Goal: Information Seeking & Learning: Learn about a topic

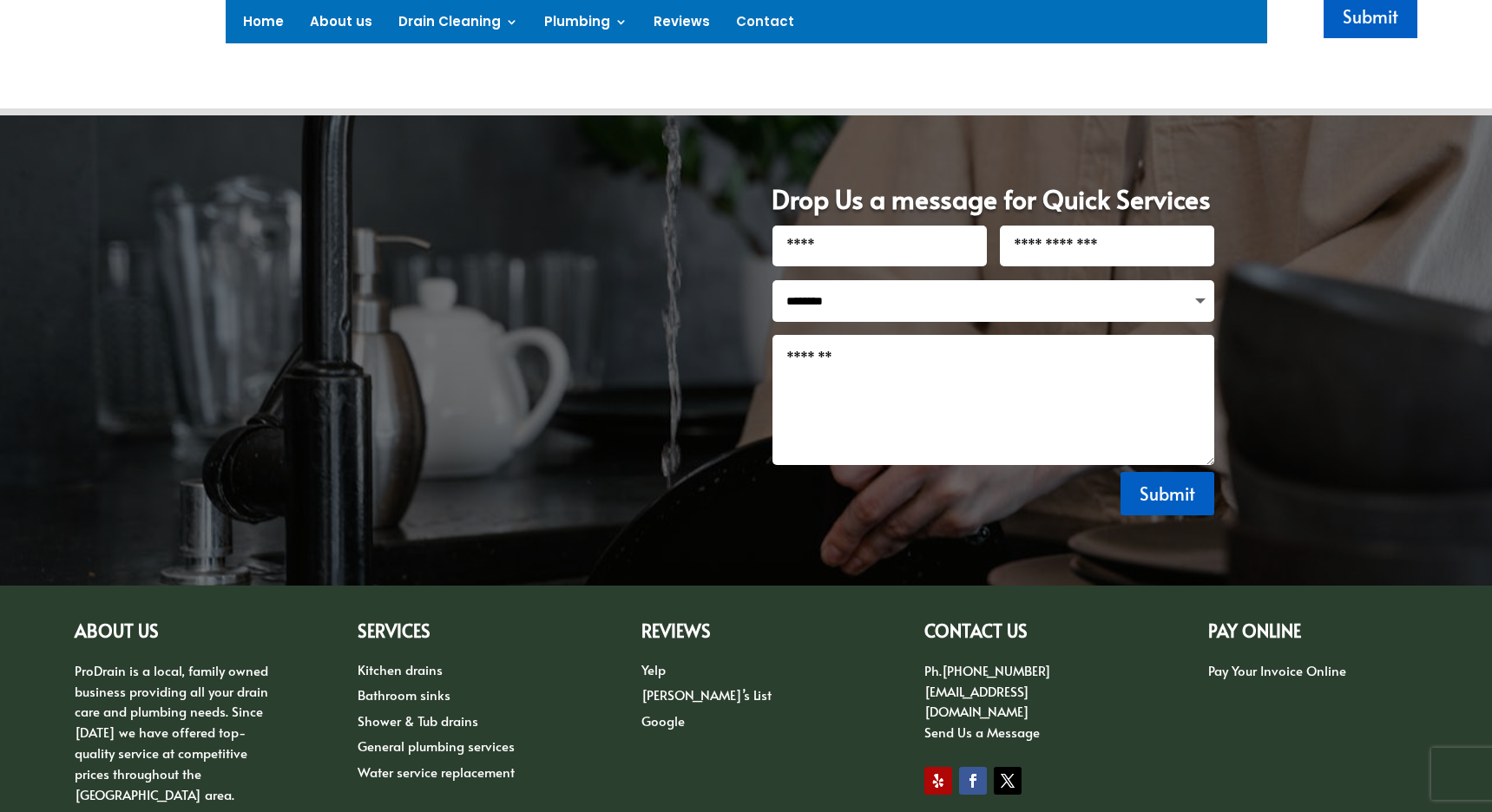
scroll to position [1698, 0]
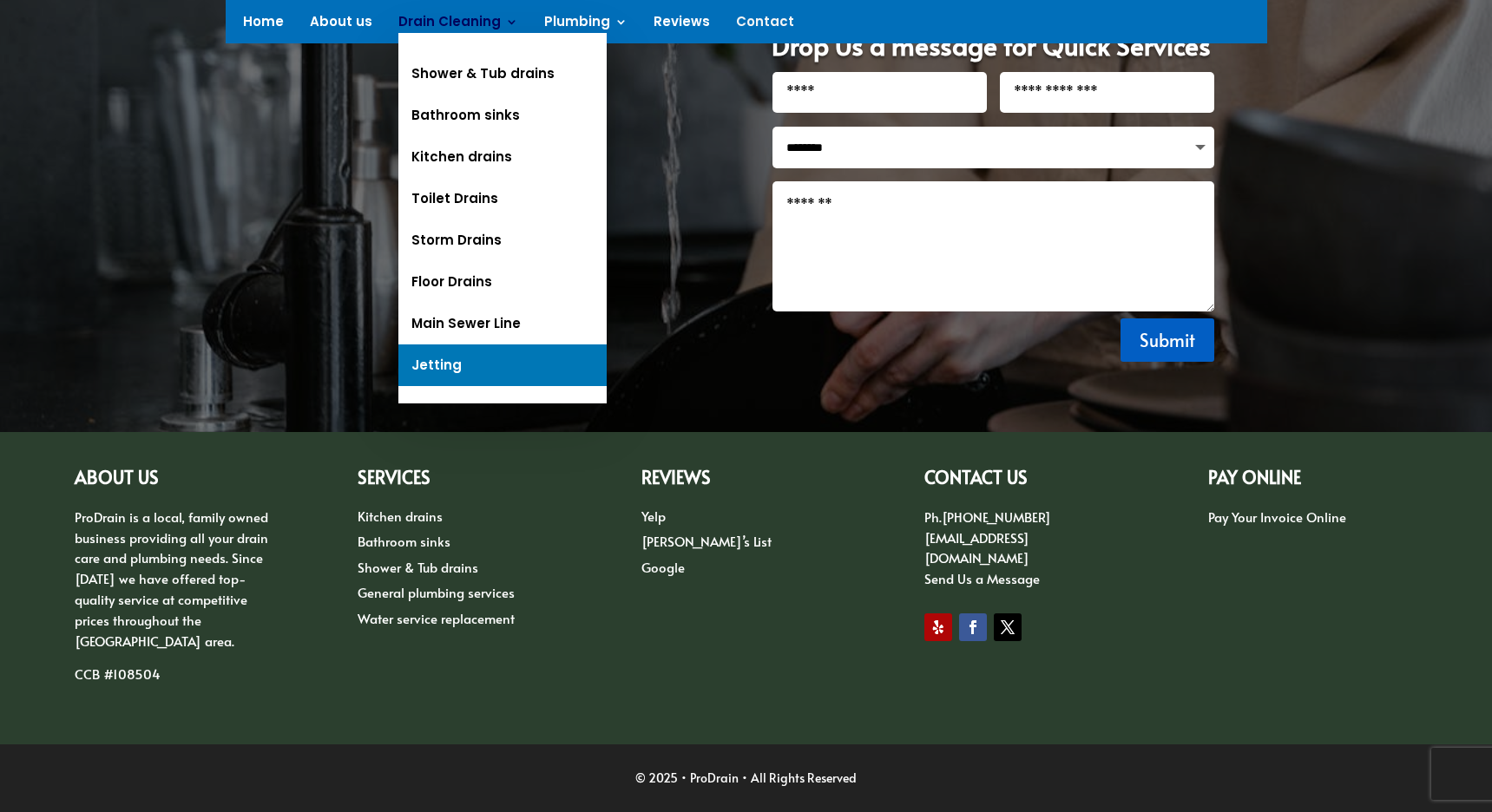
click at [451, 371] on link "Jetting" at bounding box center [502, 365] width 208 height 42
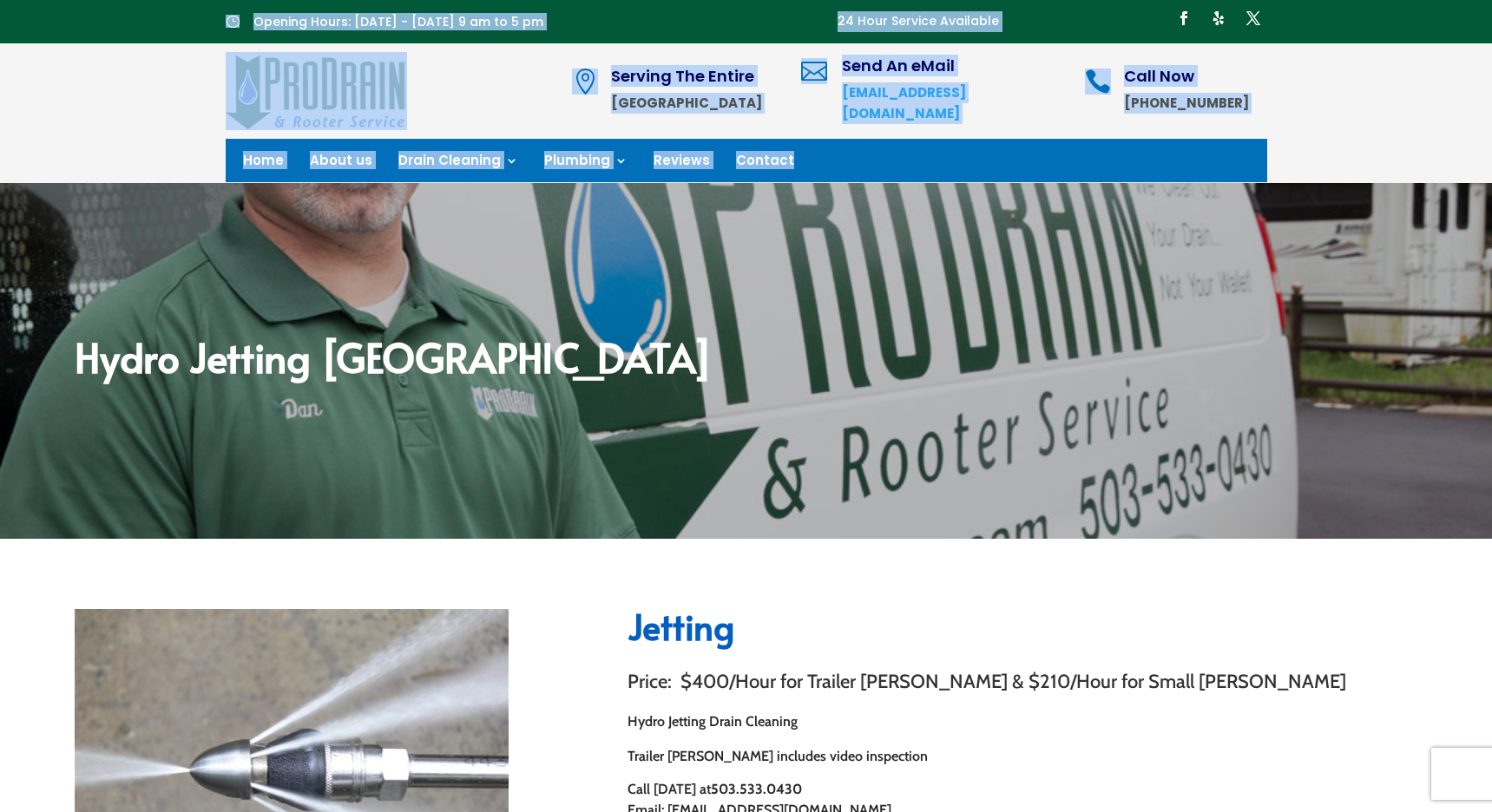
drag, startPoint x: 1320, startPoint y: 155, endPoint x: 184, endPoint y: 15, distance: 1144.6
click at [193, 18] on div "} Opening Hours: [DATE] - [DATE] 9 am to 5 pm 24 Hour Service Available Follow …" at bounding box center [746, 91] width 1492 height 183
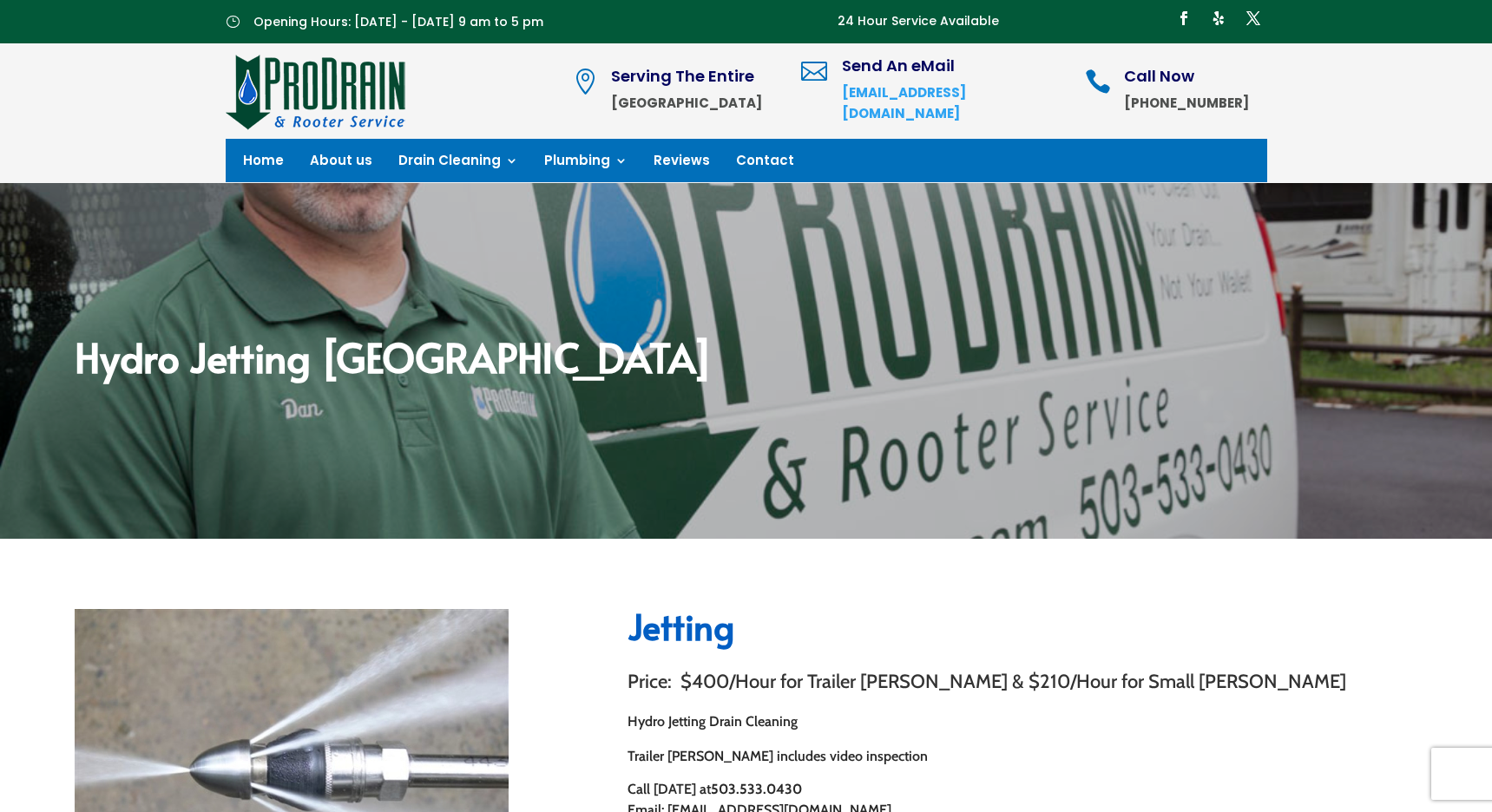
click at [133, 6] on div "} Opening Hours: [DATE] - [DATE] 9 am to 5 pm 24 Hour Service Available Follow …" at bounding box center [746, 21] width 1492 height 43
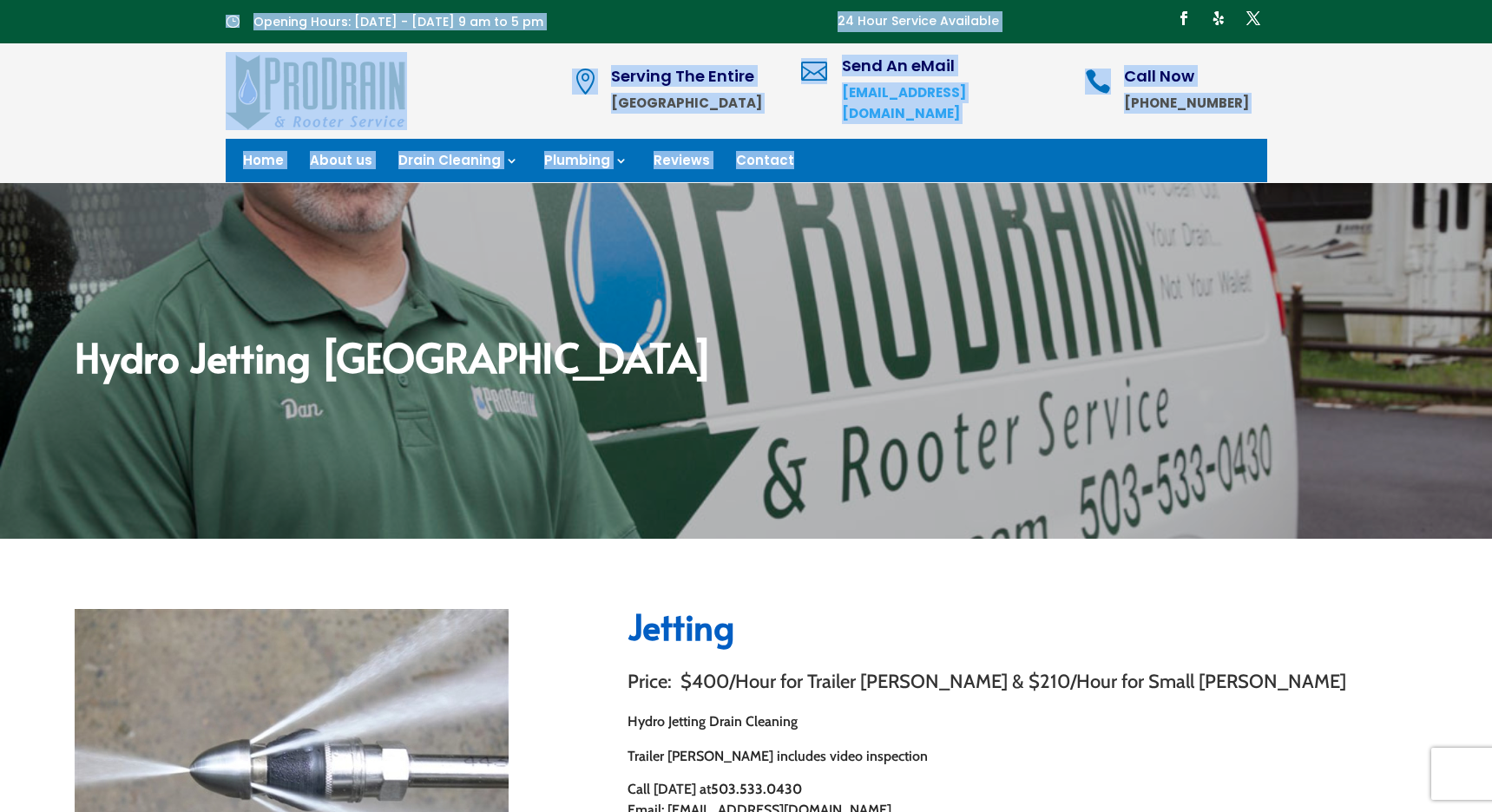
drag, startPoint x: 183, startPoint y: 14, endPoint x: 1300, endPoint y: 169, distance: 1127.7
click at [1300, 169] on div "} Opening Hours: [DATE] - [DATE] 9 am to 5 pm 24 Hour Service Available Follow …" at bounding box center [746, 91] width 1492 height 183
click at [1302, 169] on div " Serving The Entire Portland Metro Area  Send An eMail [EMAIL_ADDRESS][DOMAIN…" at bounding box center [746, 113] width 1492 height 140
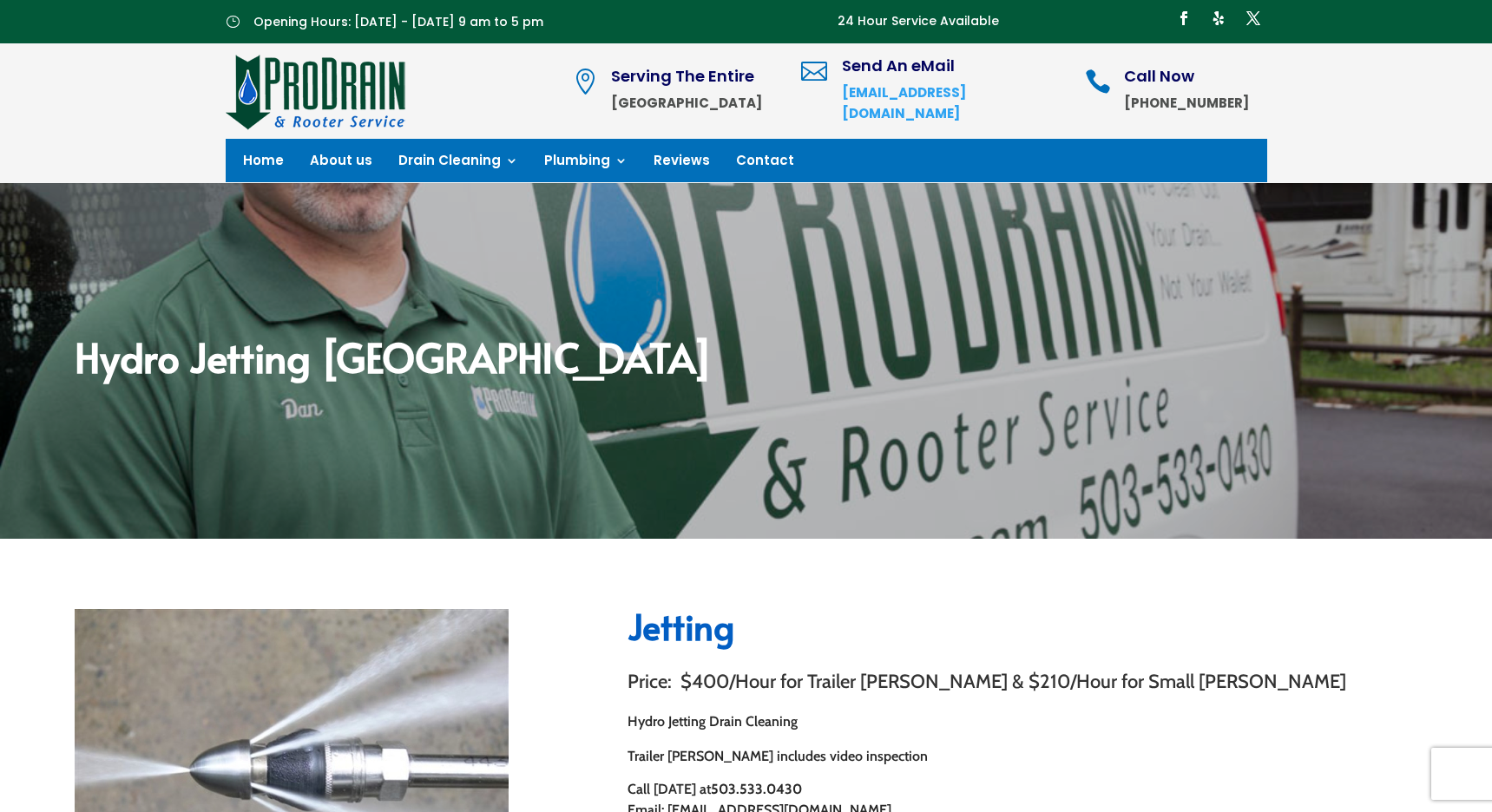
click at [1304, 164] on div " Serving The Entire Portland Metro Area  Send An eMail [EMAIL_ADDRESS][DOMAIN…" at bounding box center [746, 113] width 1492 height 140
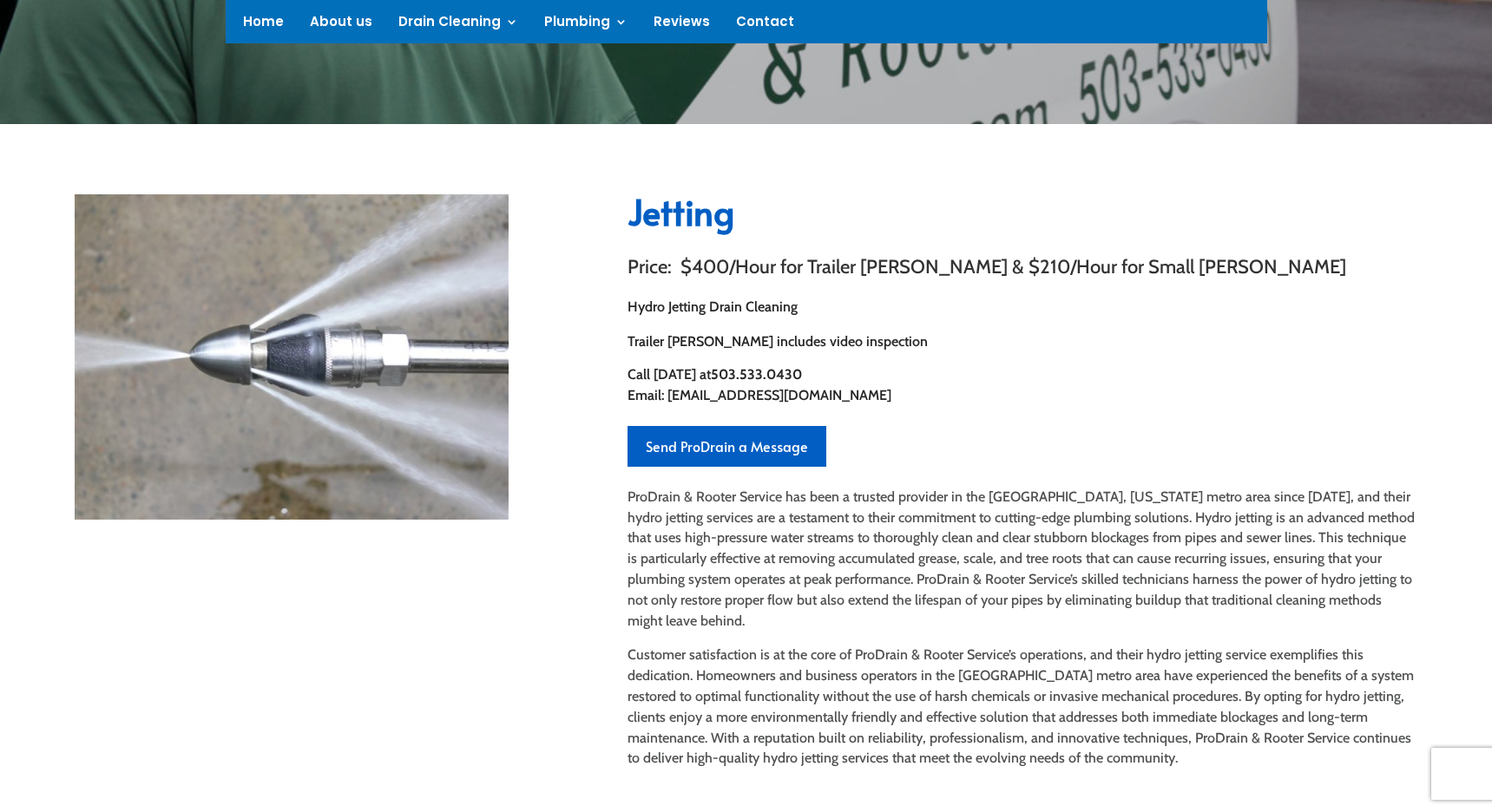
scroll to position [521, 0]
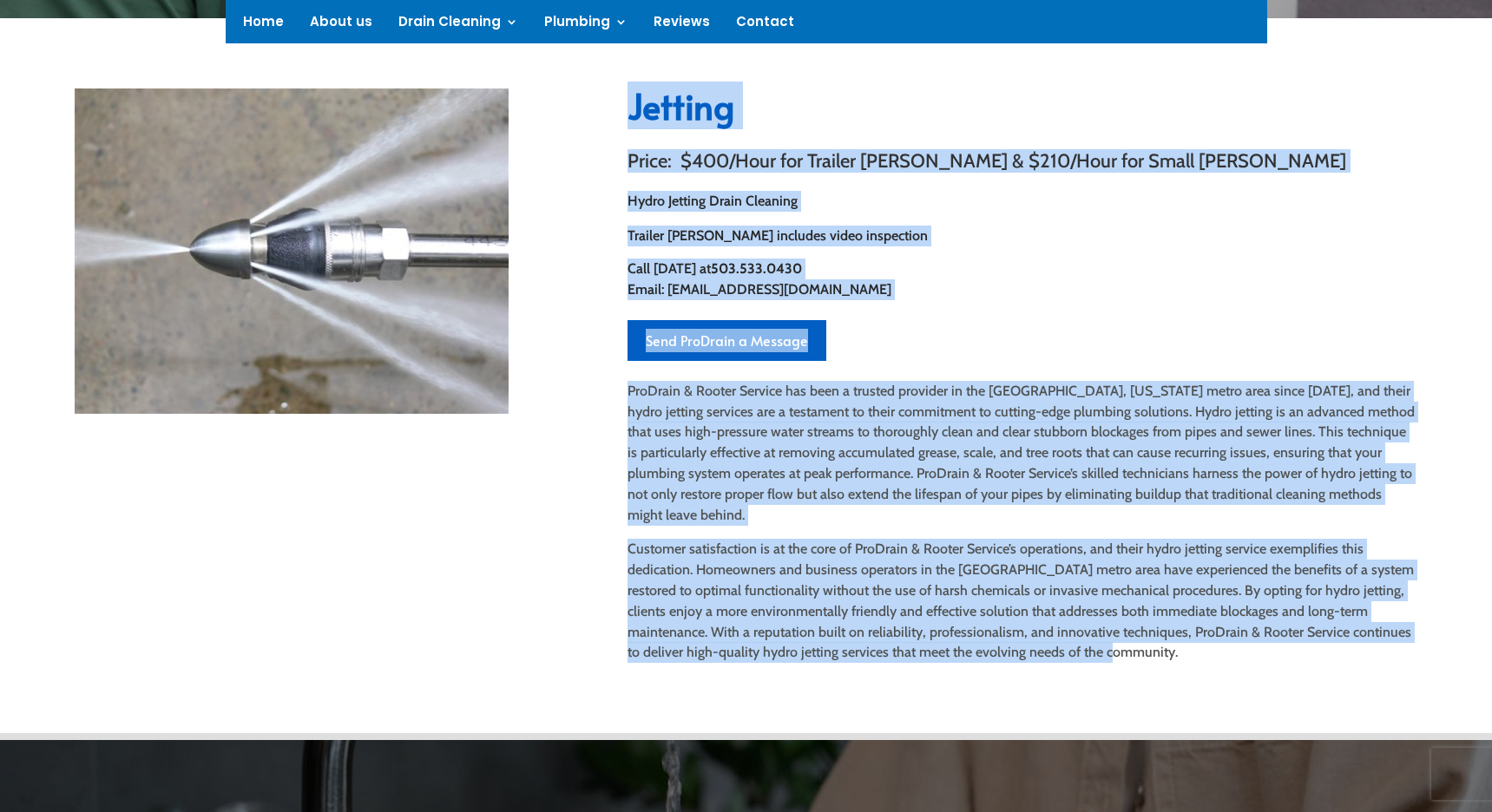
drag, startPoint x: 1071, startPoint y: 630, endPoint x: 760, endPoint y: 203, distance: 528.3
click at [620, 94] on div "Jetting Price: $400/Hour for Trailer [PERSON_NAME] & $210/Hour for Small [PERSO…" at bounding box center [746, 376] width 1343 height 622
click at [926, 250] on div "Jetting Price: $400/Hour for Trailer [PERSON_NAME] & $210/Hour for Small [PERSO…" at bounding box center [1022, 375] width 790 height 574
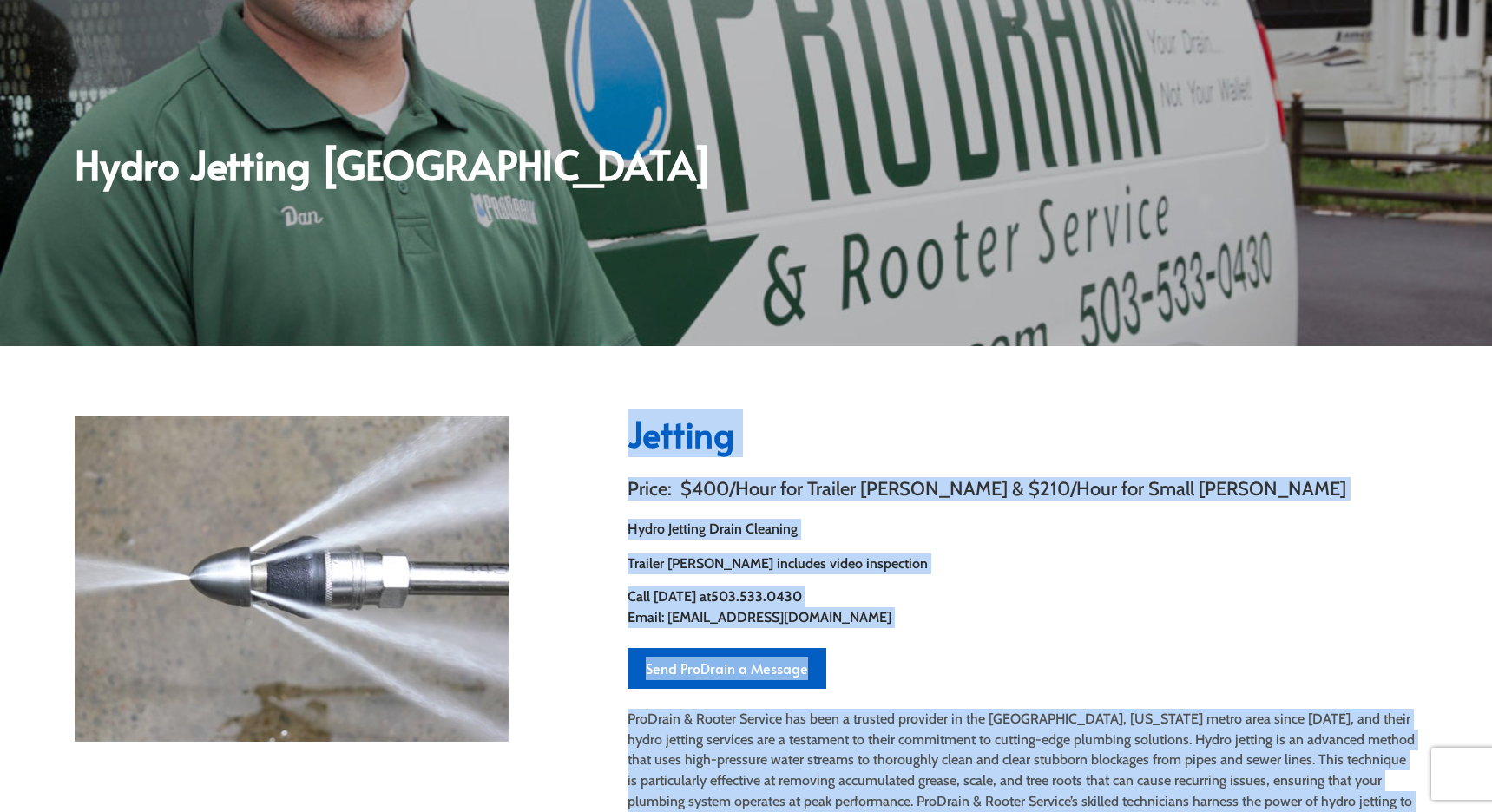
scroll to position [0, 0]
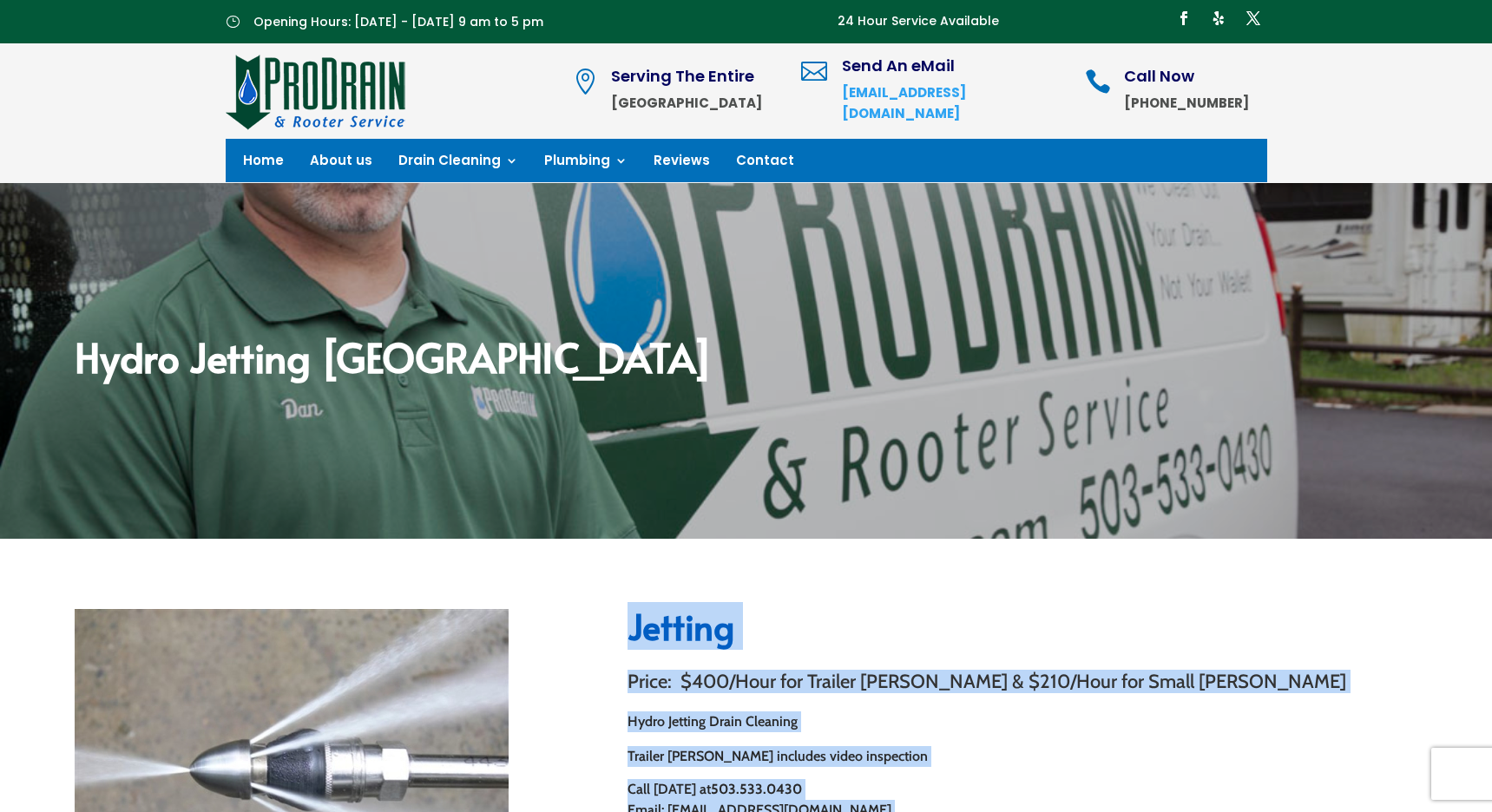
drag, startPoint x: 728, startPoint y: 623, endPoint x: 743, endPoint y: 651, distance: 31.8
click at [728, 623] on span "Jetting" at bounding box center [681, 625] width 106 height 48
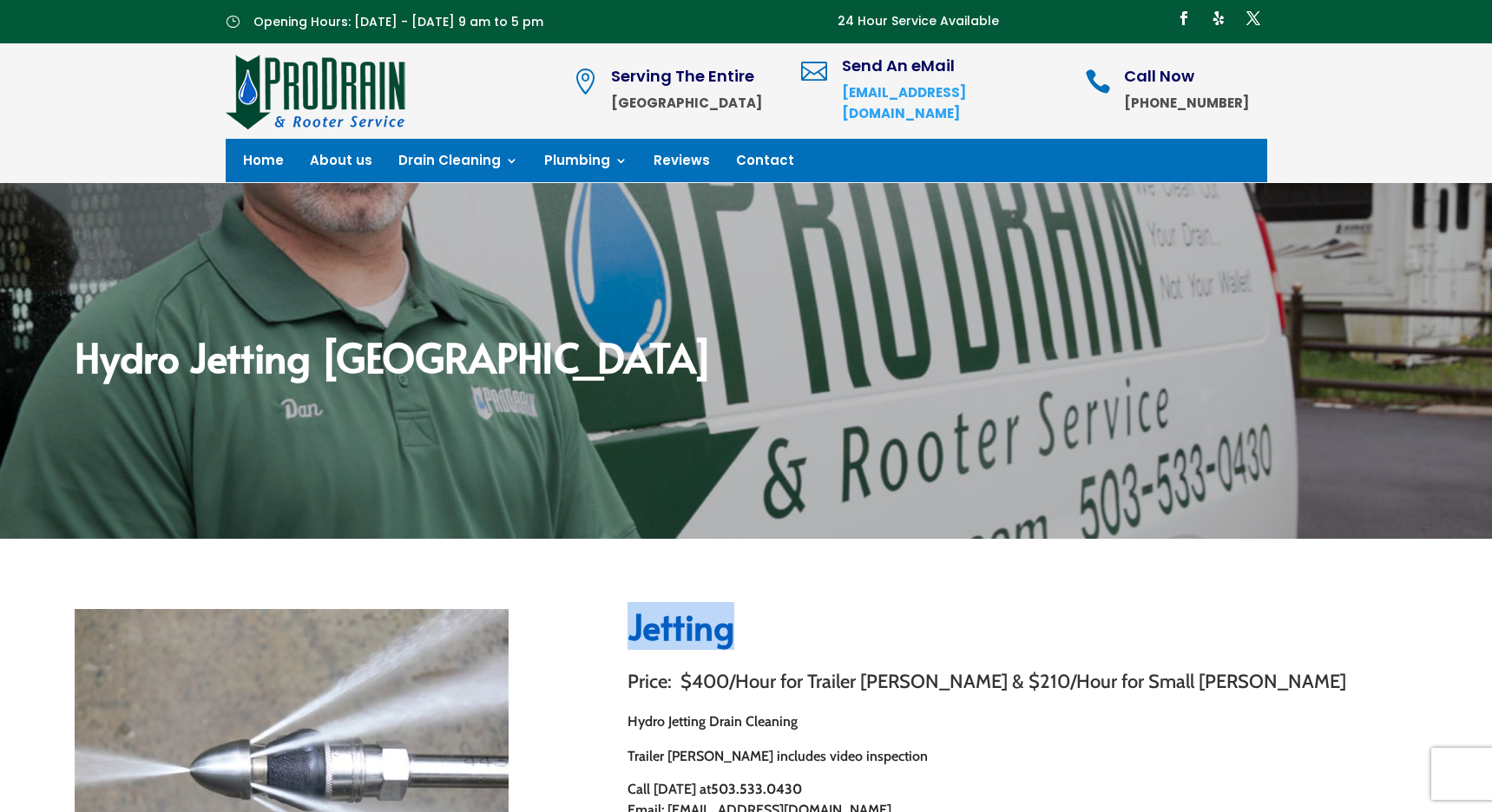
drag, startPoint x: 676, startPoint y: 628, endPoint x: 734, endPoint y: 633, distance: 58.2
click at [734, 633] on span "Jetting" at bounding box center [681, 625] width 106 height 48
drag, startPoint x: 651, startPoint y: 629, endPoint x: 734, endPoint y: 635, distance: 83.2
click at [734, 635] on span "Jetting" at bounding box center [681, 625] width 106 height 48
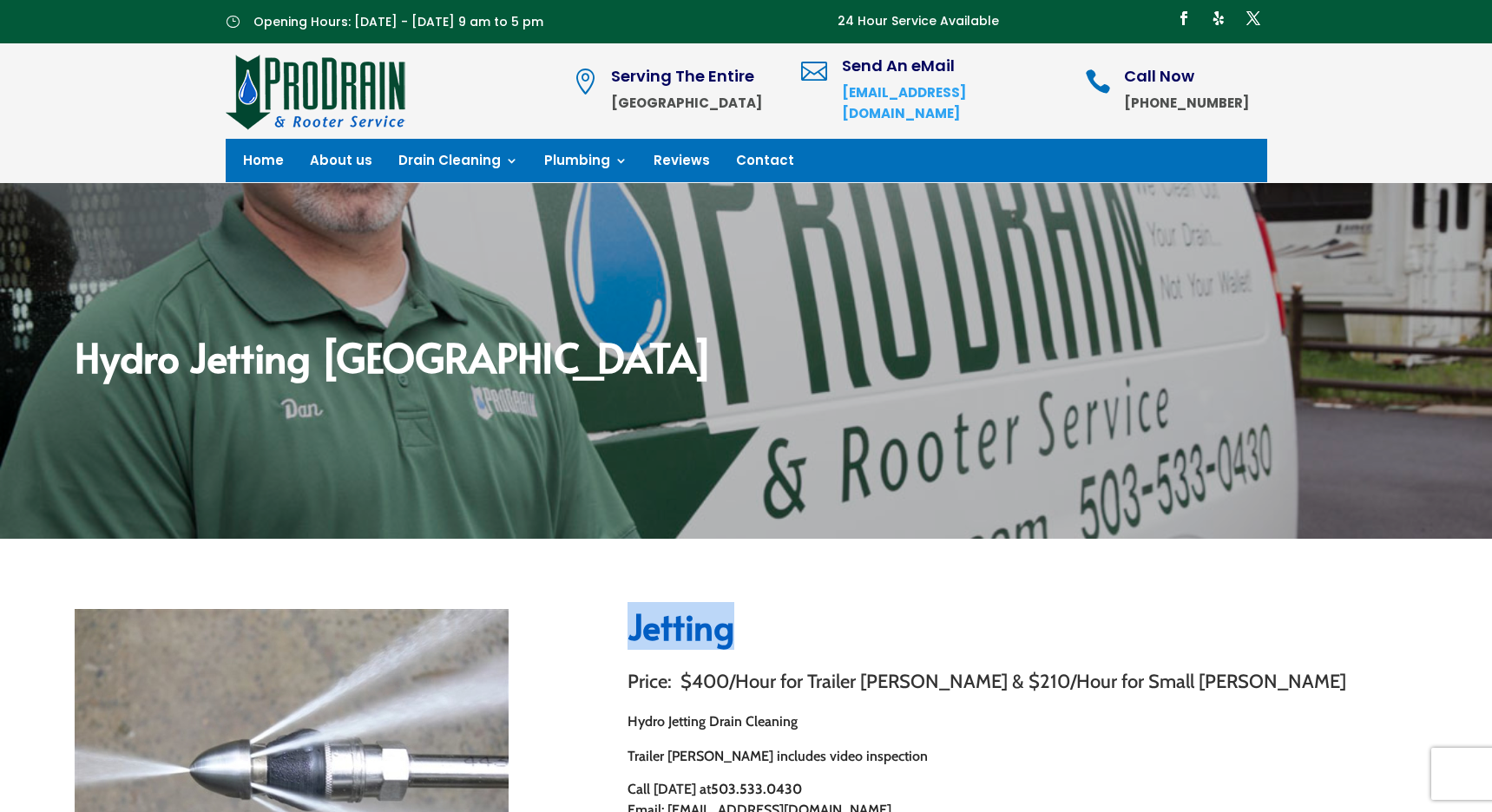
click at [734, 635] on span "Jetting" at bounding box center [681, 625] width 106 height 48
drag, startPoint x: 711, startPoint y: 635, endPoint x: 624, endPoint y: 635, distance: 87.0
click at [698, 635] on span "Jetting" at bounding box center [681, 625] width 106 height 48
drag, startPoint x: 735, startPoint y: 635, endPoint x: 626, endPoint y: 635, distance: 109.0
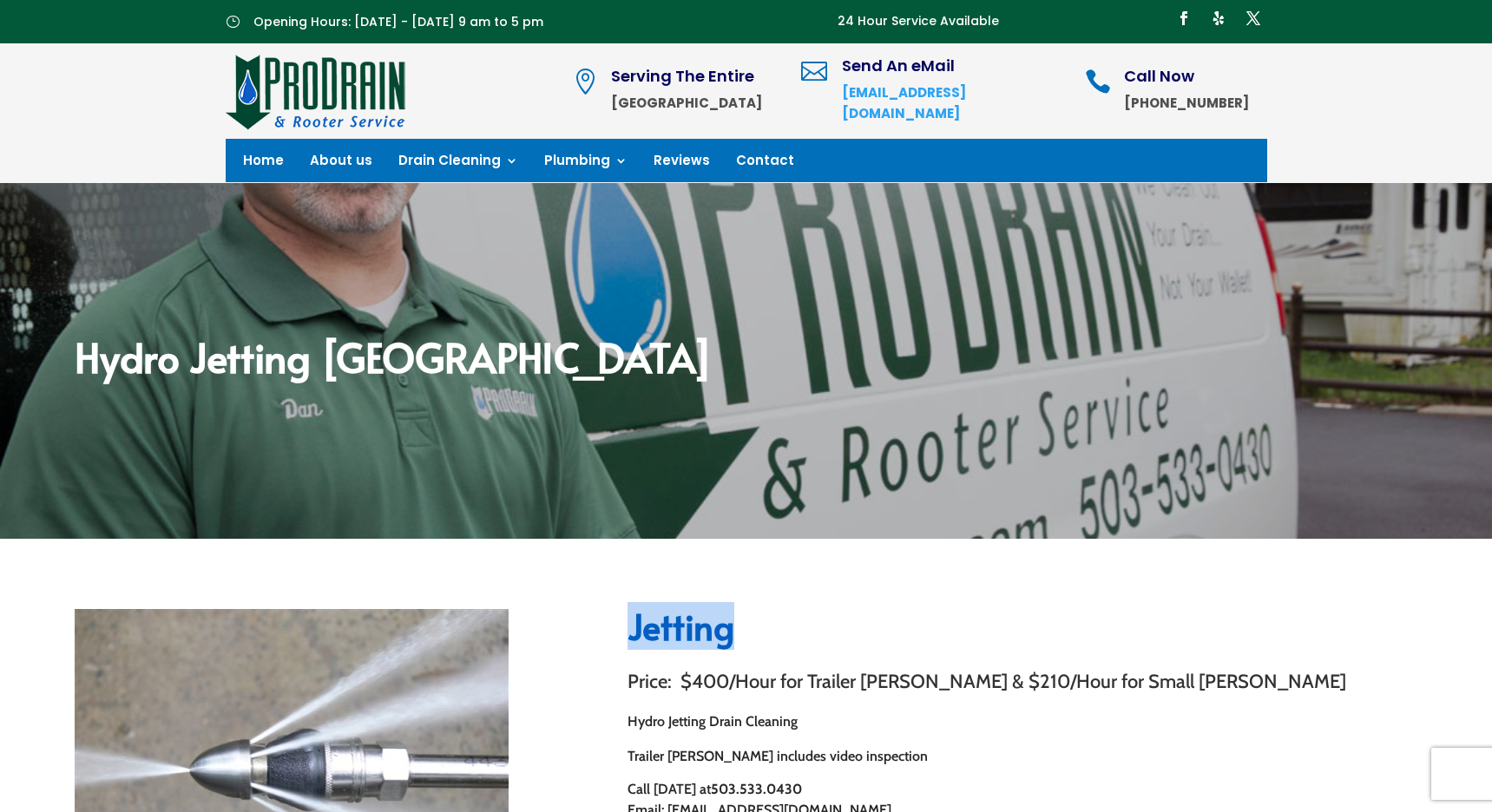
click at [632, 636] on span "Jetting" at bounding box center [681, 625] width 106 height 48
drag, startPoint x: 628, startPoint y: 631, endPoint x: 748, endPoint y: 642, distance: 120.5
click at [748, 642] on h2 "Jetting" at bounding box center [1022, 631] width 790 height 43
click at [750, 640] on h2 "Jetting" at bounding box center [1022, 631] width 790 height 43
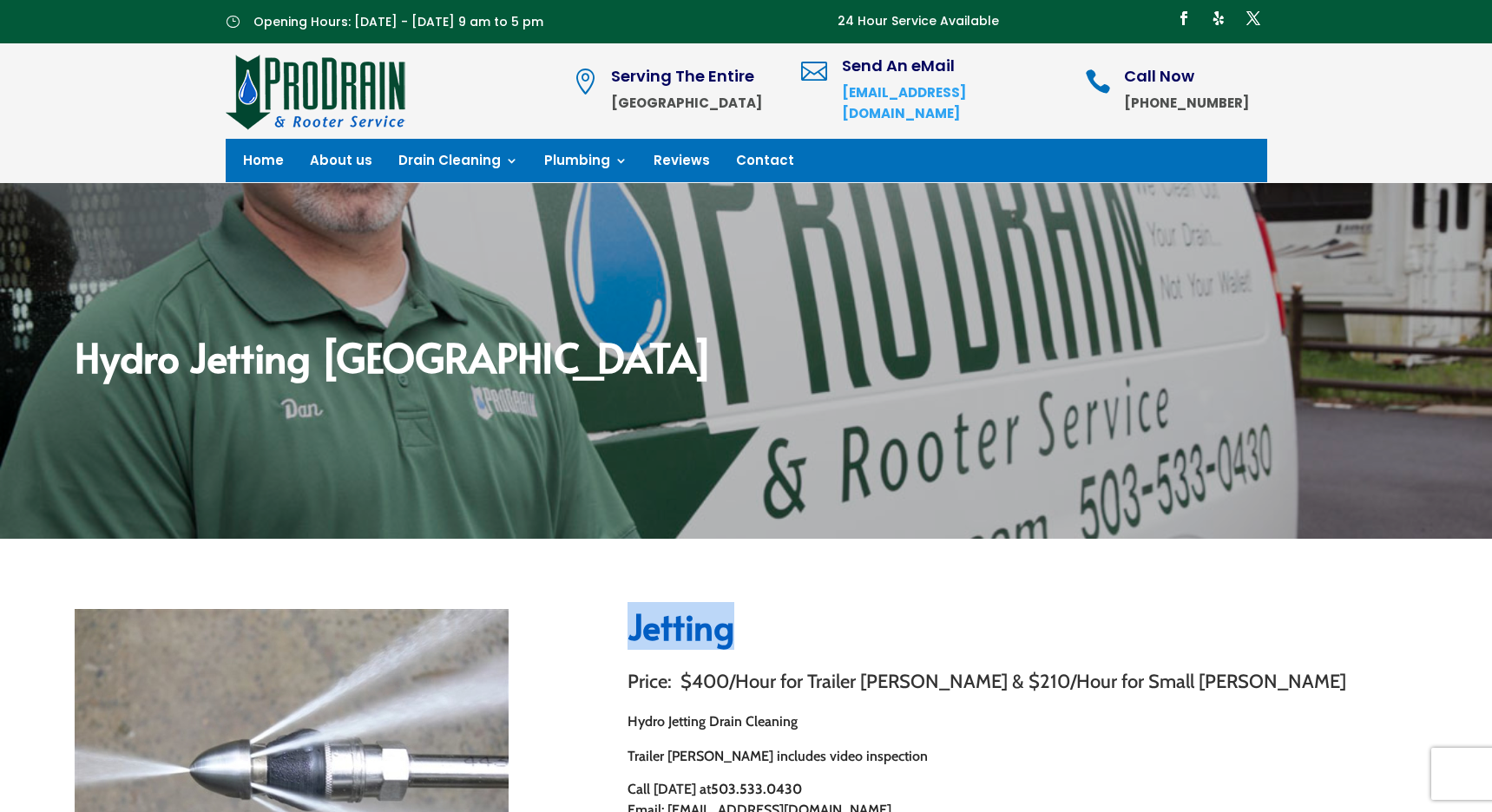
drag, startPoint x: 729, startPoint y: 634, endPoint x: 624, endPoint y: 638, distance: 105.1
drag, startPoint x: 656, startPoint y: 635, endPoint x: 635, endPoint y: 631, distance: 21.4
click at [656, 636] on span "Jetting" at bounding box center [681, 625] width 106 height 48
click at [635, 629] on span "Jetting" at bounding box center [681, 625] width 106 height 48
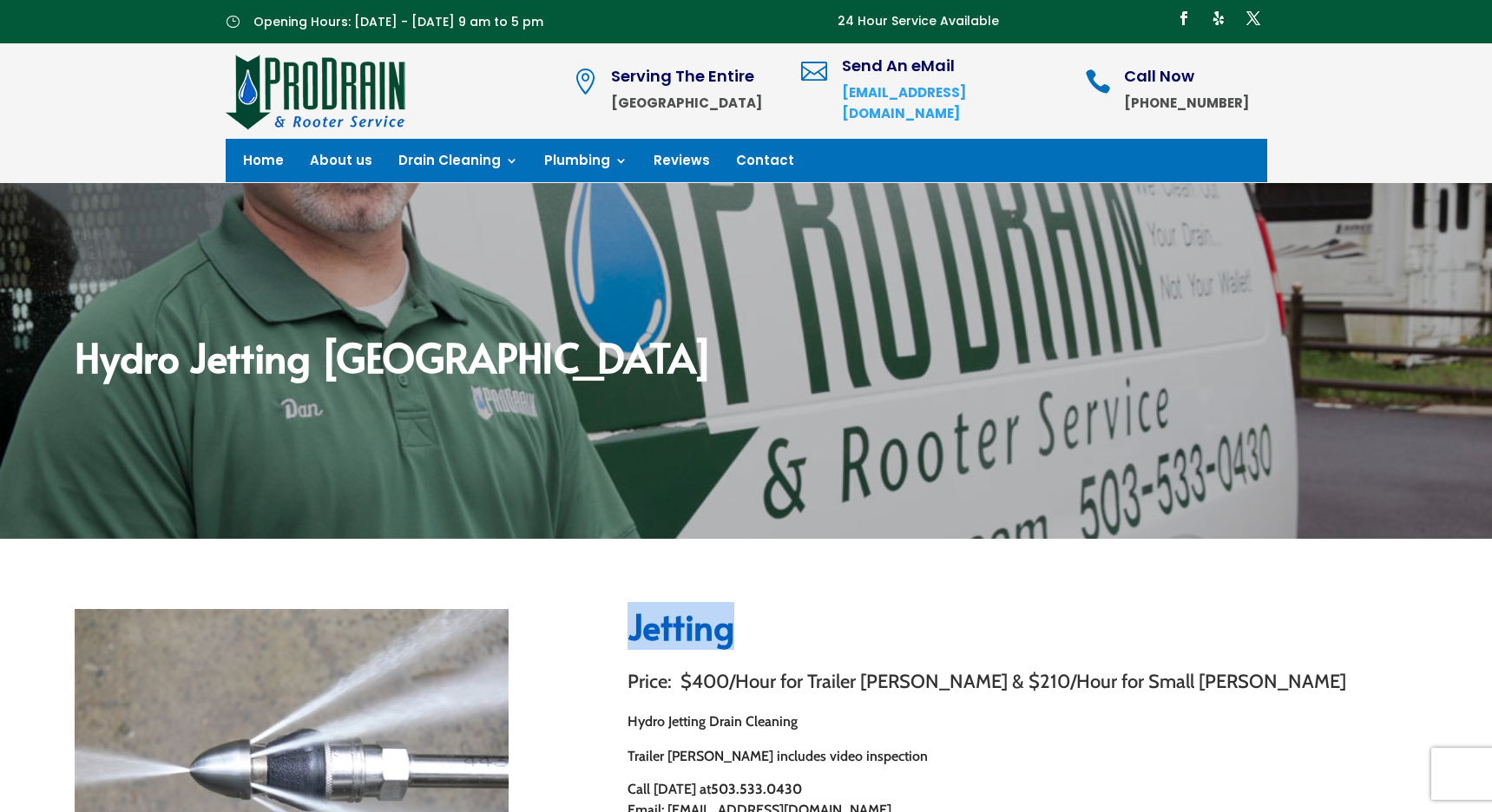
drag, startPoint x: 678, startPoint y: 637, endPoint x: 757, endPoint y: 649, distance: 79.9
click at [729, 634] on span "Jetting" at bounding box center [681, 625] width 106 height 48
drag, startPoint x: 732, startPoint y: 635, endPoint x: 606, endPoint y: 636, distance: 126.0
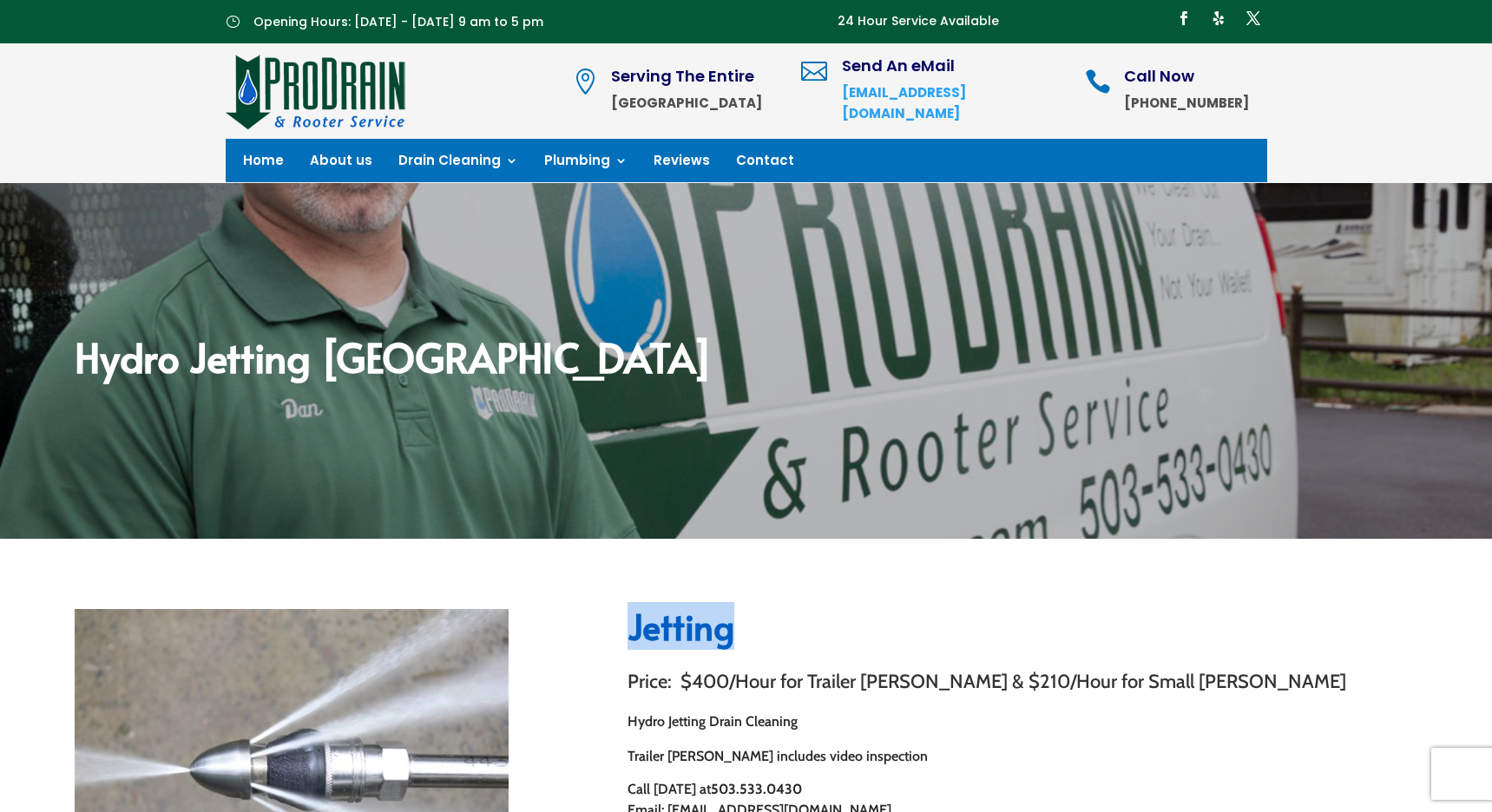
click at [723, 637] on span "Jetting" at bounding box center [681, 625] width 106 height 48
click at [744, 637] on h2 "Jetting" at bounding box center [1022, 631] width 790 height 43
drag, startPoint x: 727, startPoint y: 637, endPoint x: 601, endPoint y: 637, distance: 126.0
click at [716, 637] on span "Jetting" at bounding box center [681, 625] width 106 height 48
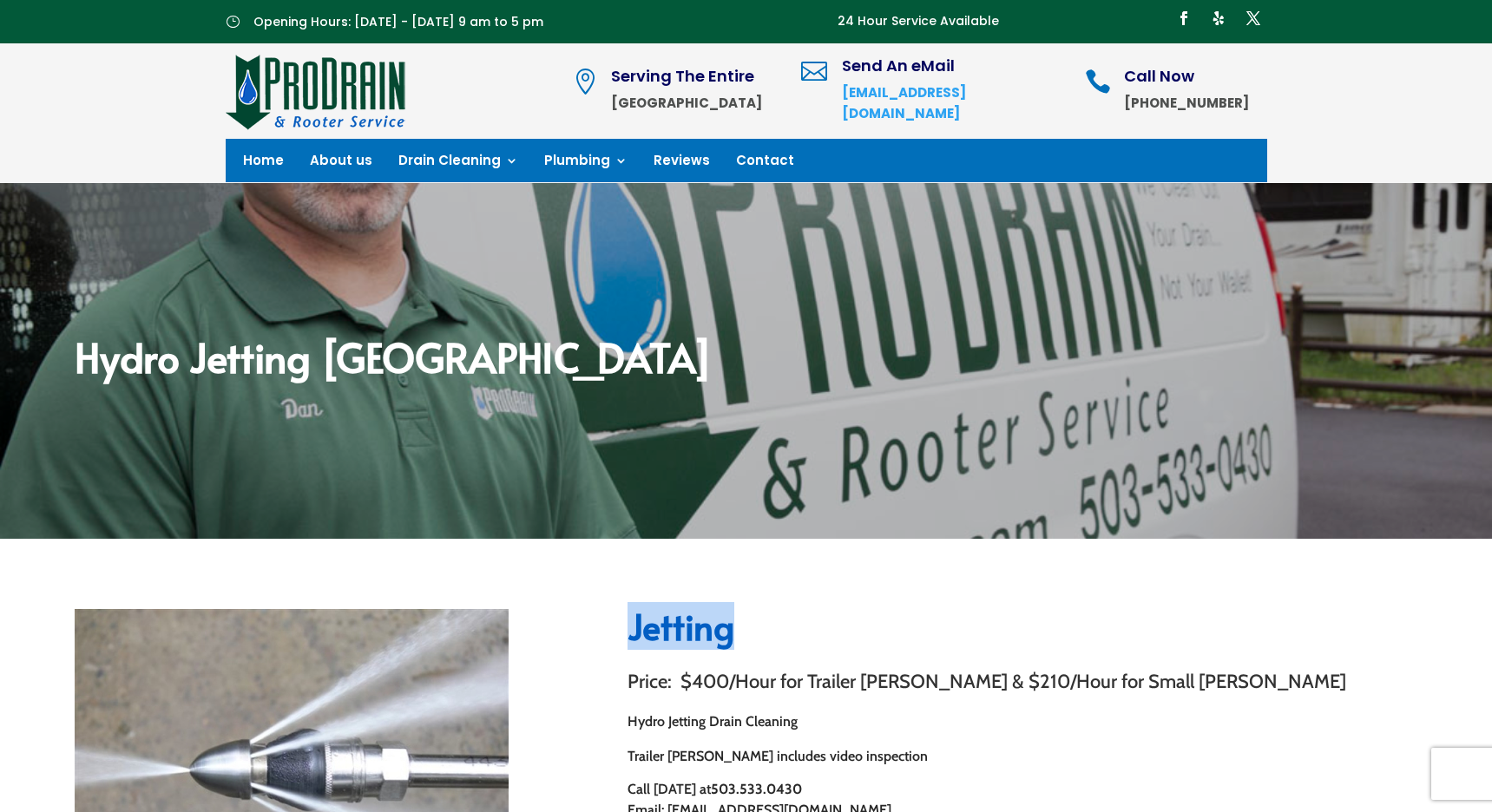
drag, startPoint x: 735, startPoint y: 635, endPoint x: 621, endPoint y: 635, distance: 114.0
click at [758, 633] on h2 "Jetting" at bounding box center [1022, 631] width 790 height 43
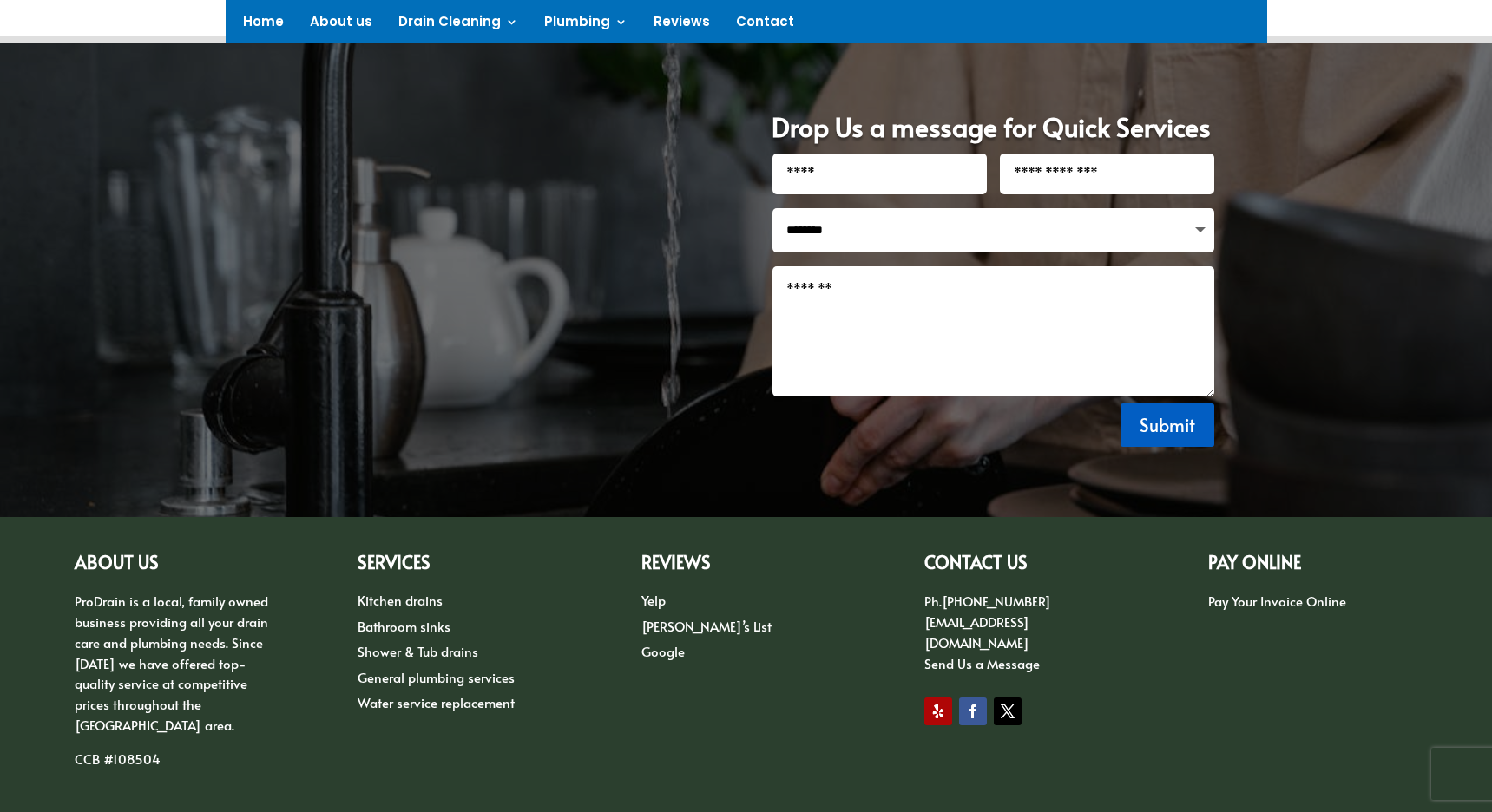
scroll to position [1285, 0]
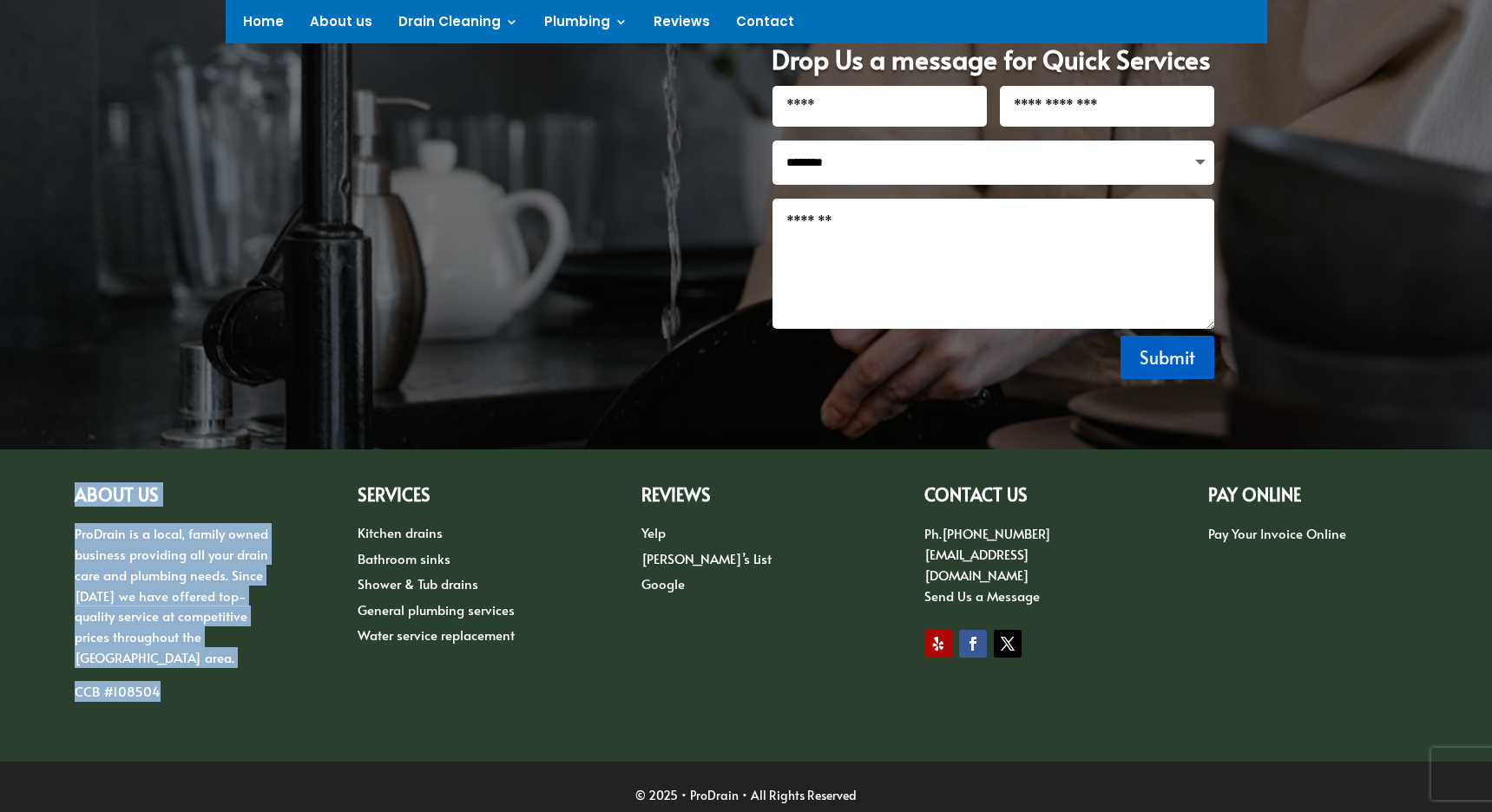
drag, startPoint x: 187, startPoint y: 681, endPoint x: 109, endPoint y: 474, distance: 221.2
click at [44, 463] on div "ABOUT US ProDrain is a local, family owned business providing all your drain ca…" at bounding box center [746, 606] width 1492 height 313
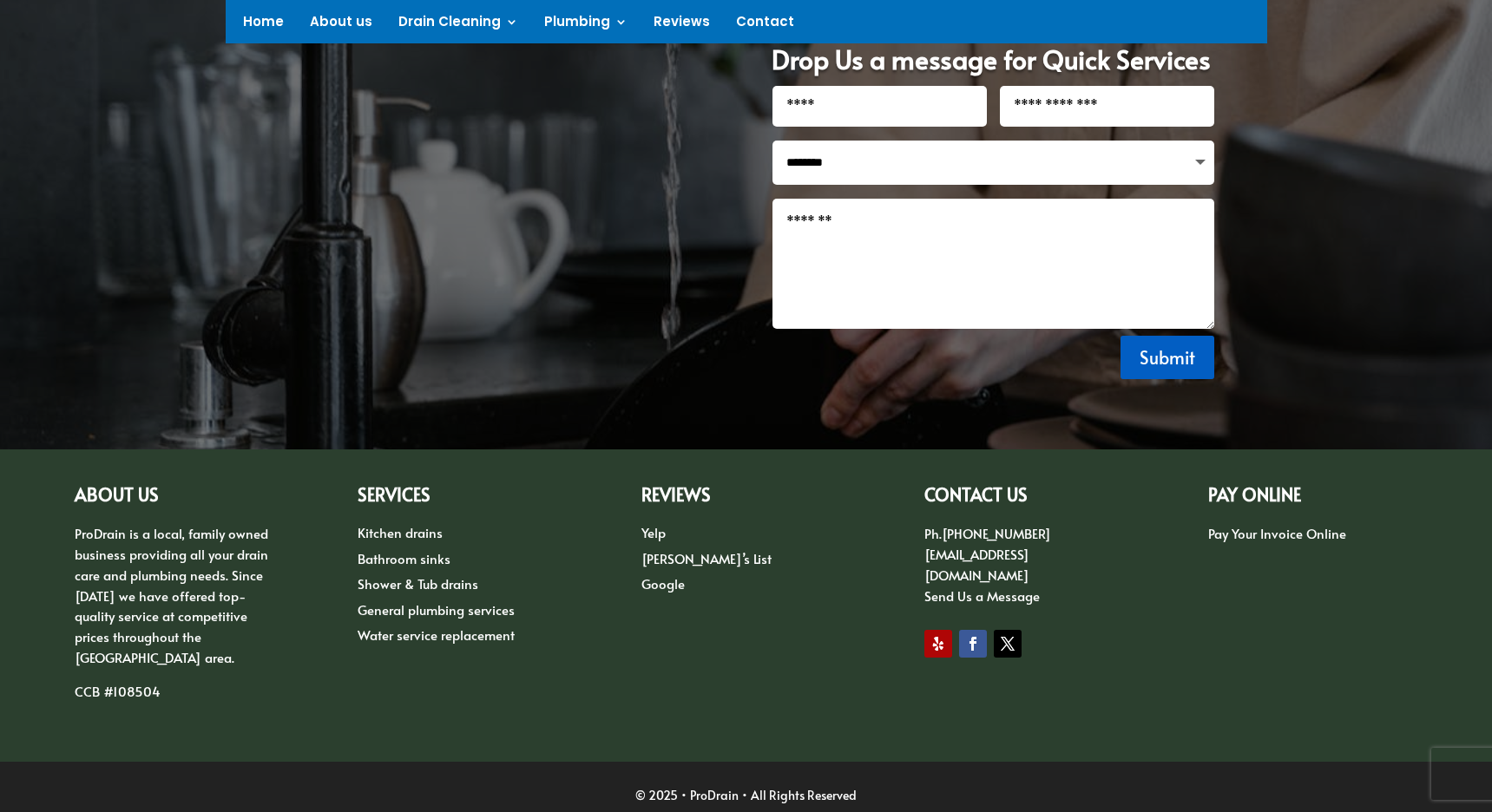
click at [411, 651] on div "Kitchen drains Bathroom sinks Shower & Tub drains General plumbing services Wat…" at bounding box center [462, 624] width 209 height 203
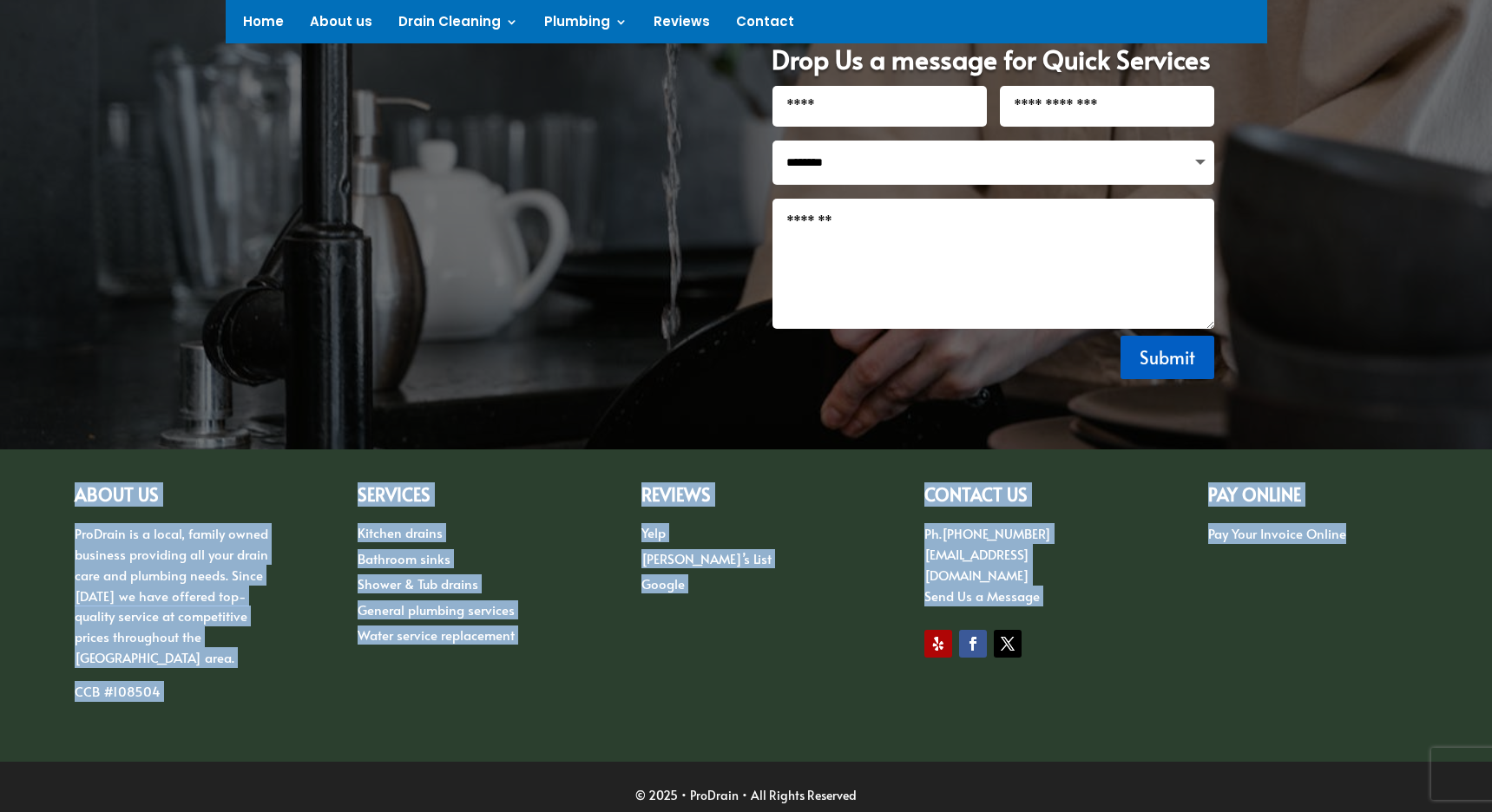
drag, startPoint x: 72, startPoint y: 470, endPoint x: 1351, endPoint y: 628, distance: 1288.7
click at [1351, 628] on div "ABOUT US ProDrain is a local, family owned business providing all your drain ca…" at bounding box center [746, 606] width 1492 height 313
click at [1283, 663] on div "ABOUT US ProDrain is a local, family owned business providing all your drain ca…" at bounding box center [746, 606] width 1343 height 287
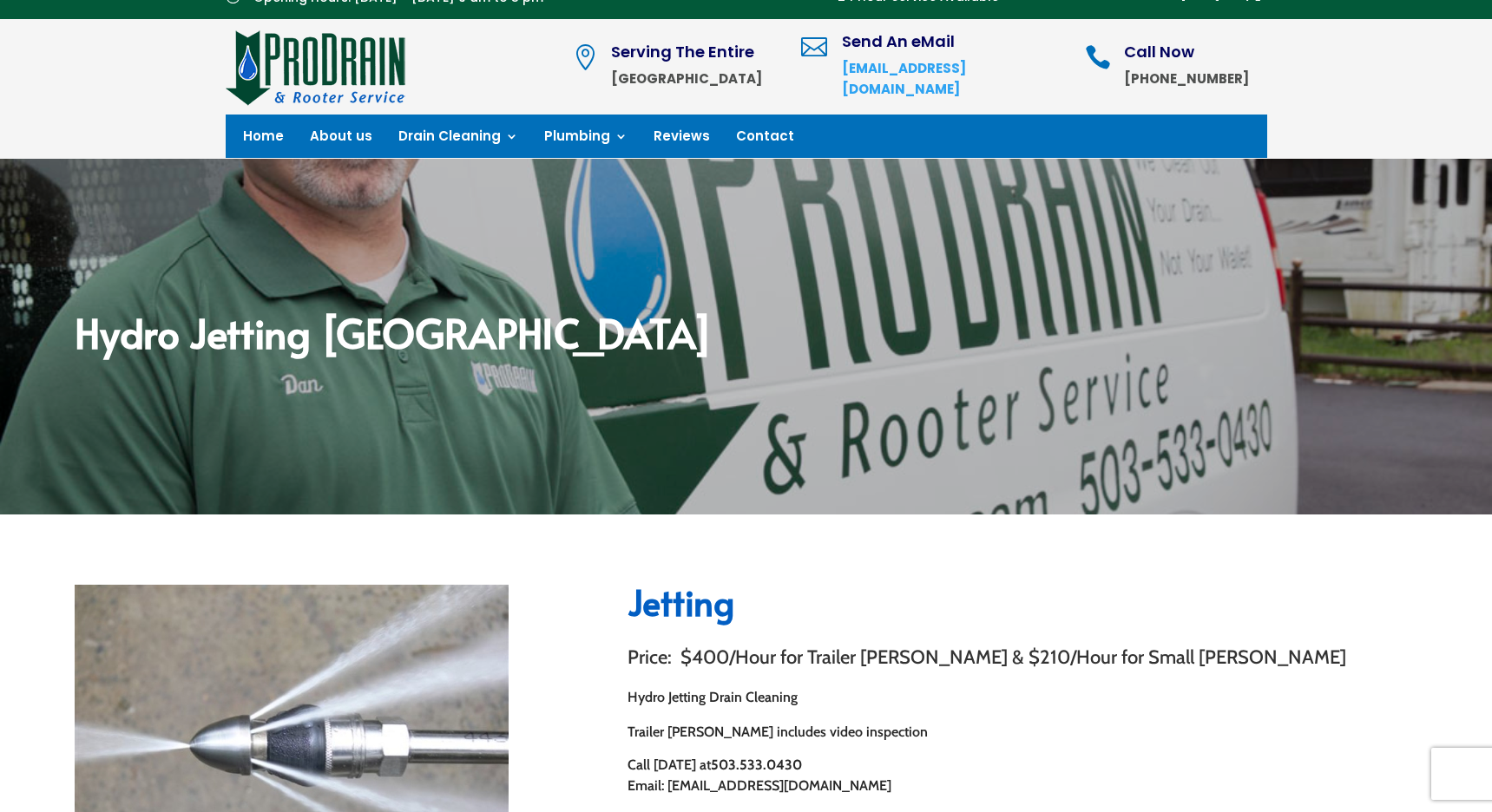
scroll to position [0, 0]
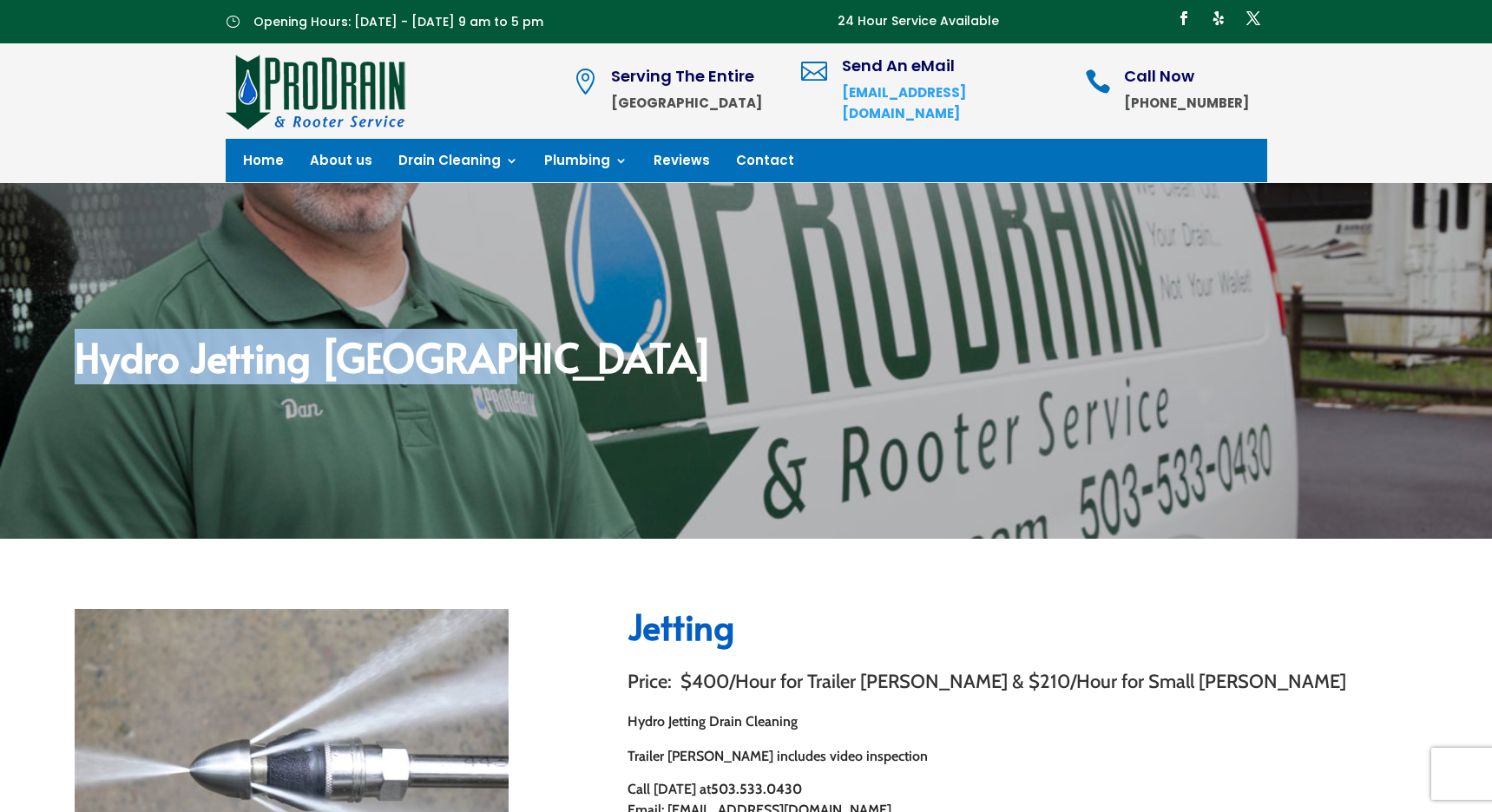
drag, startPoint x: 463, startPoint y: 359, endPoint x: 83, endPoint y: 359, distance: 380.0
click at [83, 359] on h2 "Hydro Jetting [GEOGRAPHIC_DATA]" at bounding box center [746, 361] width 1343 height 49
click at [130, 353] on h2 "Hydro Jetting [GEOGRAPHIC_DATA]" at bounding box center [746, 361] width 1343 height 49
drag, startPoint x: 77, startPoint y: 357, endPoint x: 569, endPoint y: 369, distance: 492.1
click at [569, 368] on h2 "Hydro Jetting [GEOGRAPHIC_DATA]" at bounding box center [746, 361] width 1343 height 49
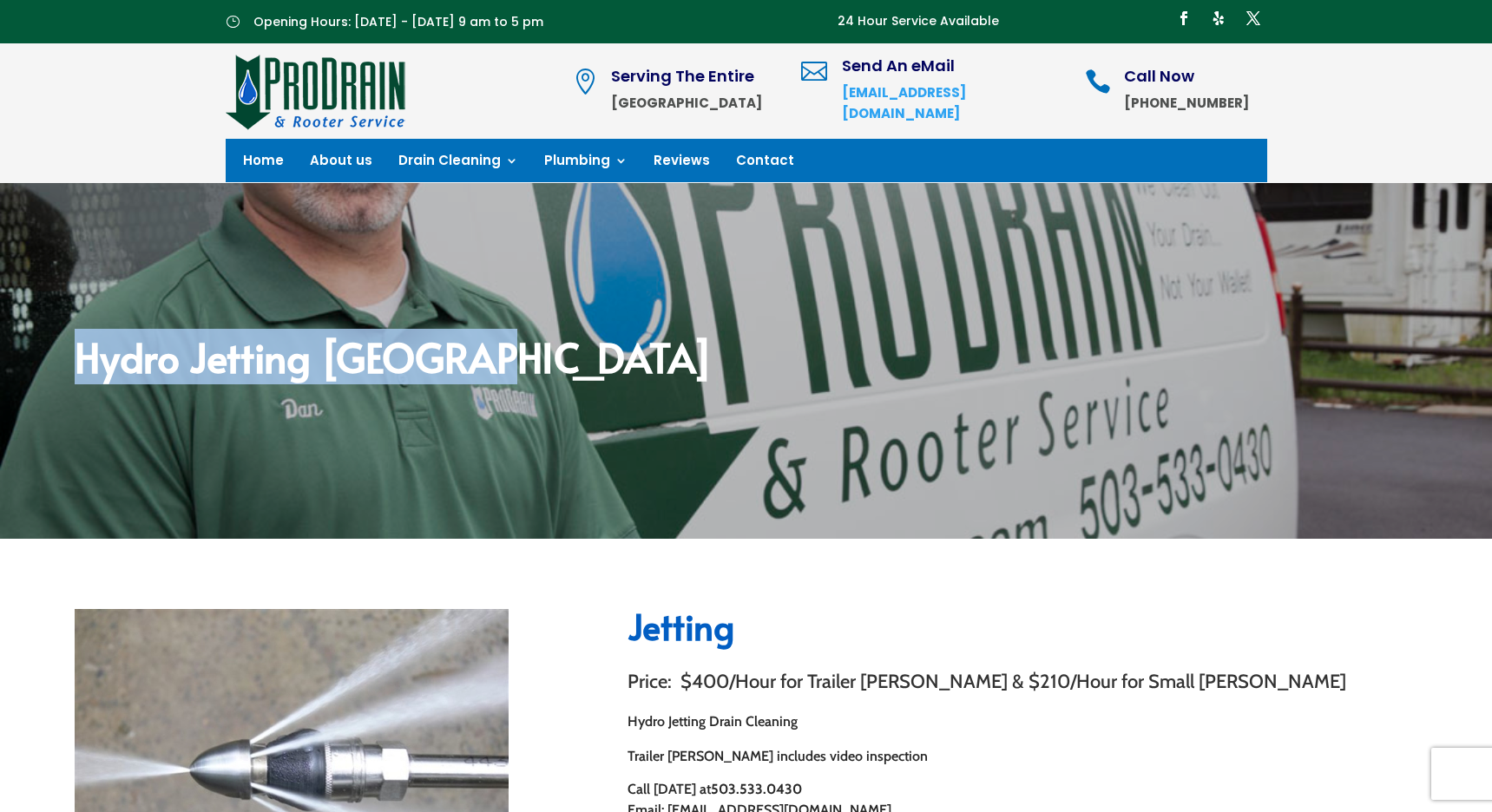
click at [496, 372] on h2 "Hydro Jetting [GEOGRAPHIC_DATA]" at bounding box center [746, 361] width 1343 height 49
click at [477, 351] on h2 "Hydro Jetting [GEOGRAPHIC_DATA]" at bounding box center [746, 361] width 1343 height 49
click at [463, 364] on h2 "Hydro Jetting [GEOGRAPHIC_DATA]" at bounding box center [746, 361] width 1343 height 49
drag, startPoint x: 466, startPoint y: 364, endPoint x: 456, endPoint y: 368, distance: 10.8
click at [466, 365] on h2 "Hydro Jetting [GEOGRAPHIC_DATA]" at bounding box center [746, 361] width 1343 height 49
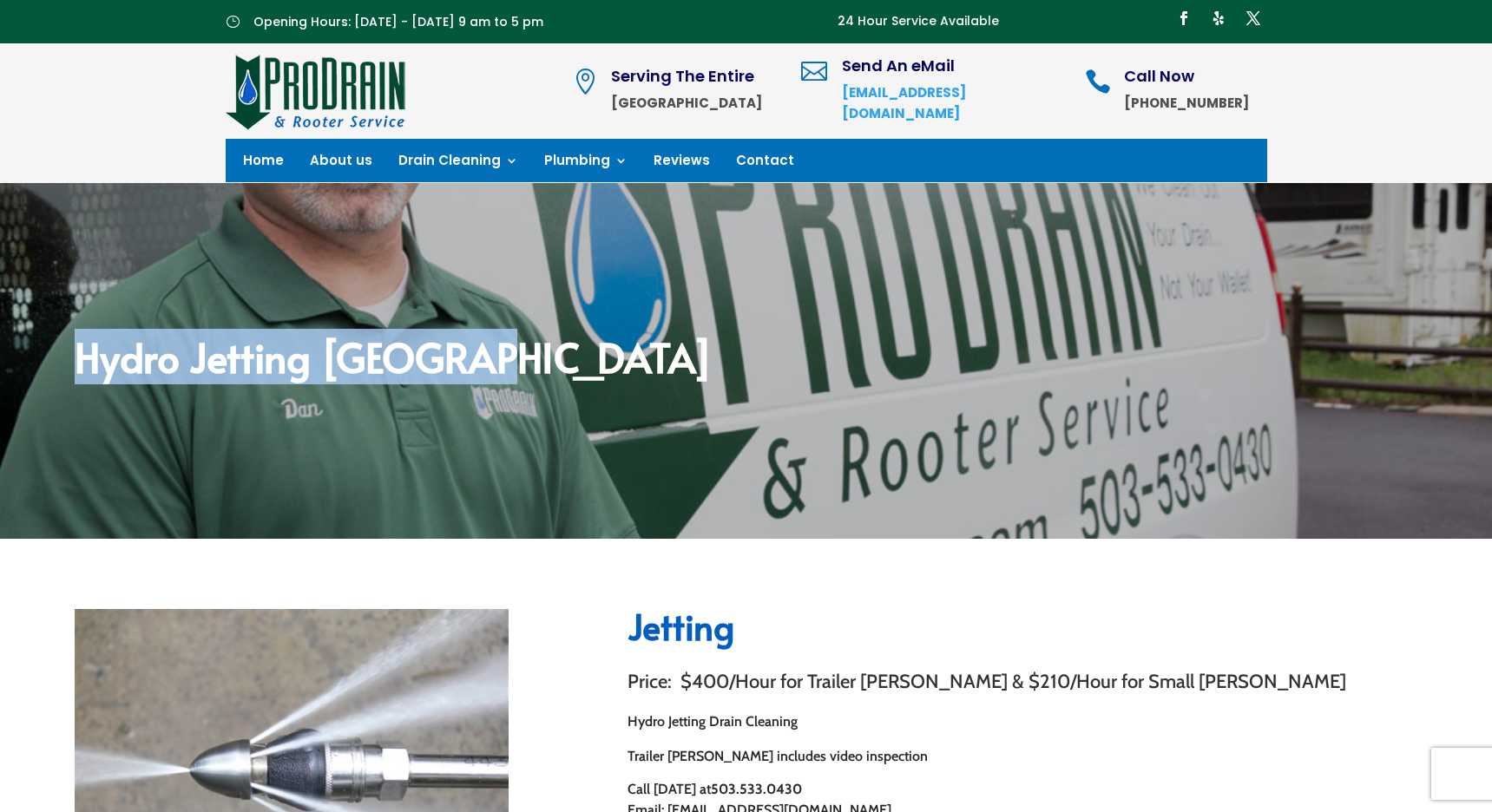
drag, startPoint x: 393, startPoint y: 374, endPoint x: 343, endPoint y: 373, distance: 50.0
click at [393, 374] on h2 "Hydro Jetting [GEOGRAPHIC_DATA]" at bounding box center [746, 361] width 1343 height 49
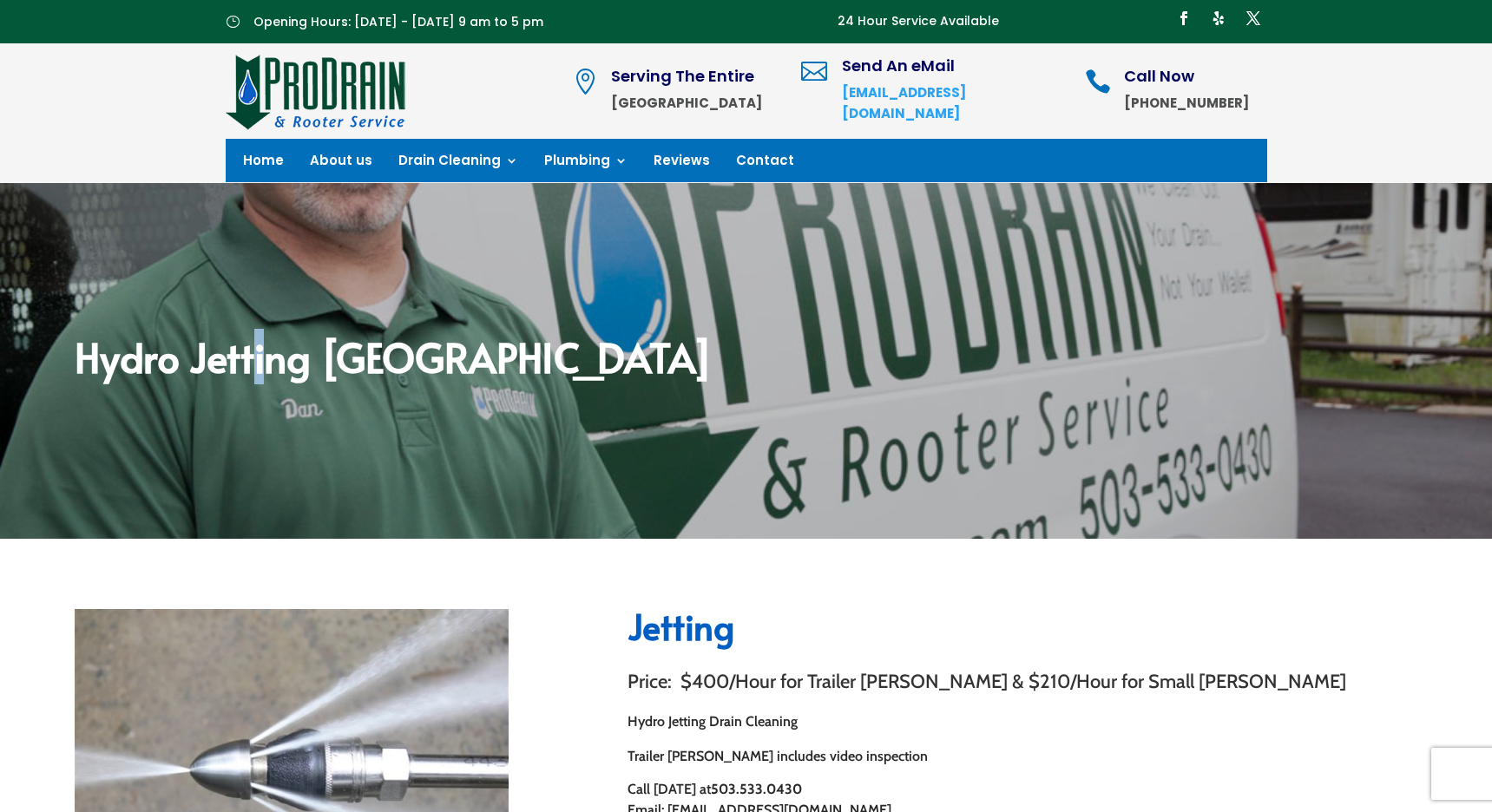
click at [256, 365] on h2 "Hydro Jetting [GEOGRAPHIC_DATA]" at bounding box center [746, 361] width 1343 height 49
click at [278, 363] on h2 "Hydro Jetting [GEOGRAPHIC_DATA]" at bounding box center [746, 361] width 1343 height 49
drag, startPoint x: 284, startPoint y: 363, endPoint x: 265, endPoint y: 366, distance: 19.2
click at [265, 366] on h2 "Hydro Jetting [GEOGRAPHIC_DATA]" at bounding box center [746, 361] width 1343 height 49
click at [305, 369] on h2 "Hydro Jetting [GEOGRAPHIC_DATA]" at bounding box center [746, 361] width 1343 height 49
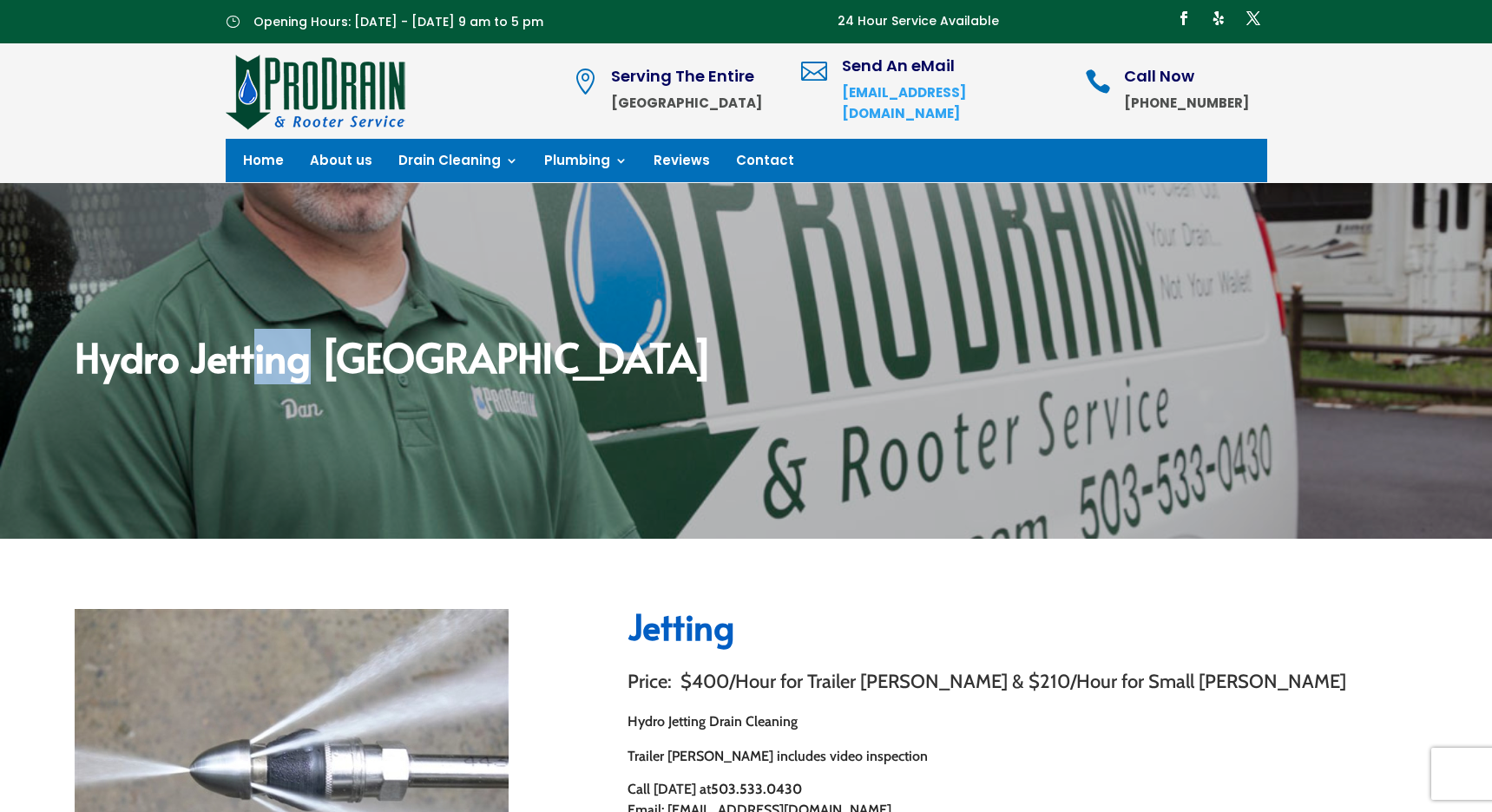
drag, startPoint x: 290, startPoint y: 369, endPoint x: 249, endPoint y: 369, distance: 41.0
click at [249, 369] on h2 "Hydro Jetting [GEOGRAPHIC_DATA]" at bounding box center [746, 361] width 1343 height 49
click at [331, 371] on h2 "Hydro Jetting [GEOGRAPHIC_DATA]" at bounding box center [746, 361] width 1343 height 49
drag, startPoint x: 311, startPoint y: 364, endPoint x: 284, endPoint y: 371, distance: 27.9
click at [283, 371] on h2 "Hydro Jetting [GEOGRAPHIC_DATA]" at bounding box center [746, 361] width 1343 height 49
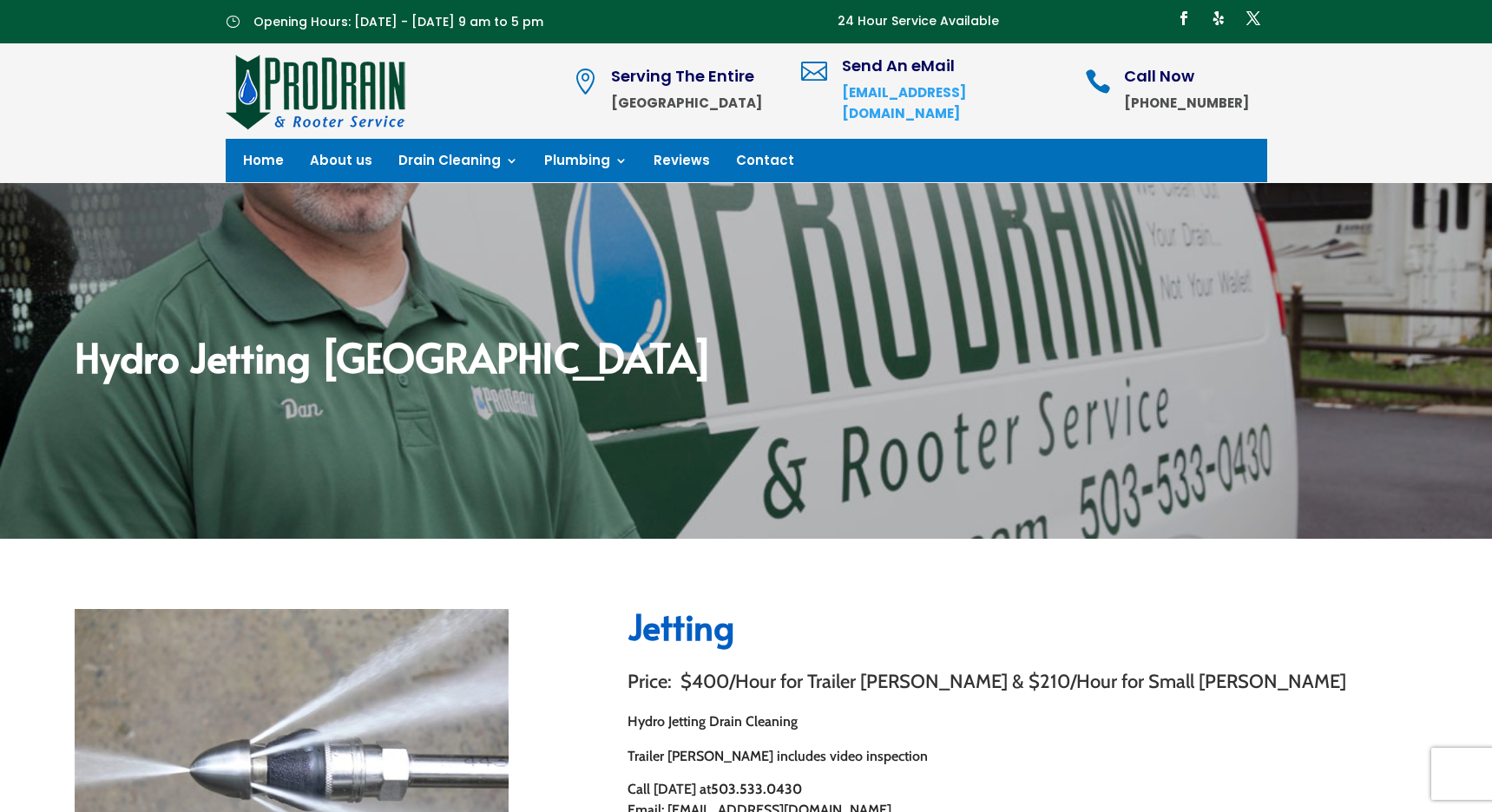
click at [367, 368] on h2 "Hydro Jetting [GEOGRAPHIC_DATA]" at bounding box center [746, 361] width 1343 height 49
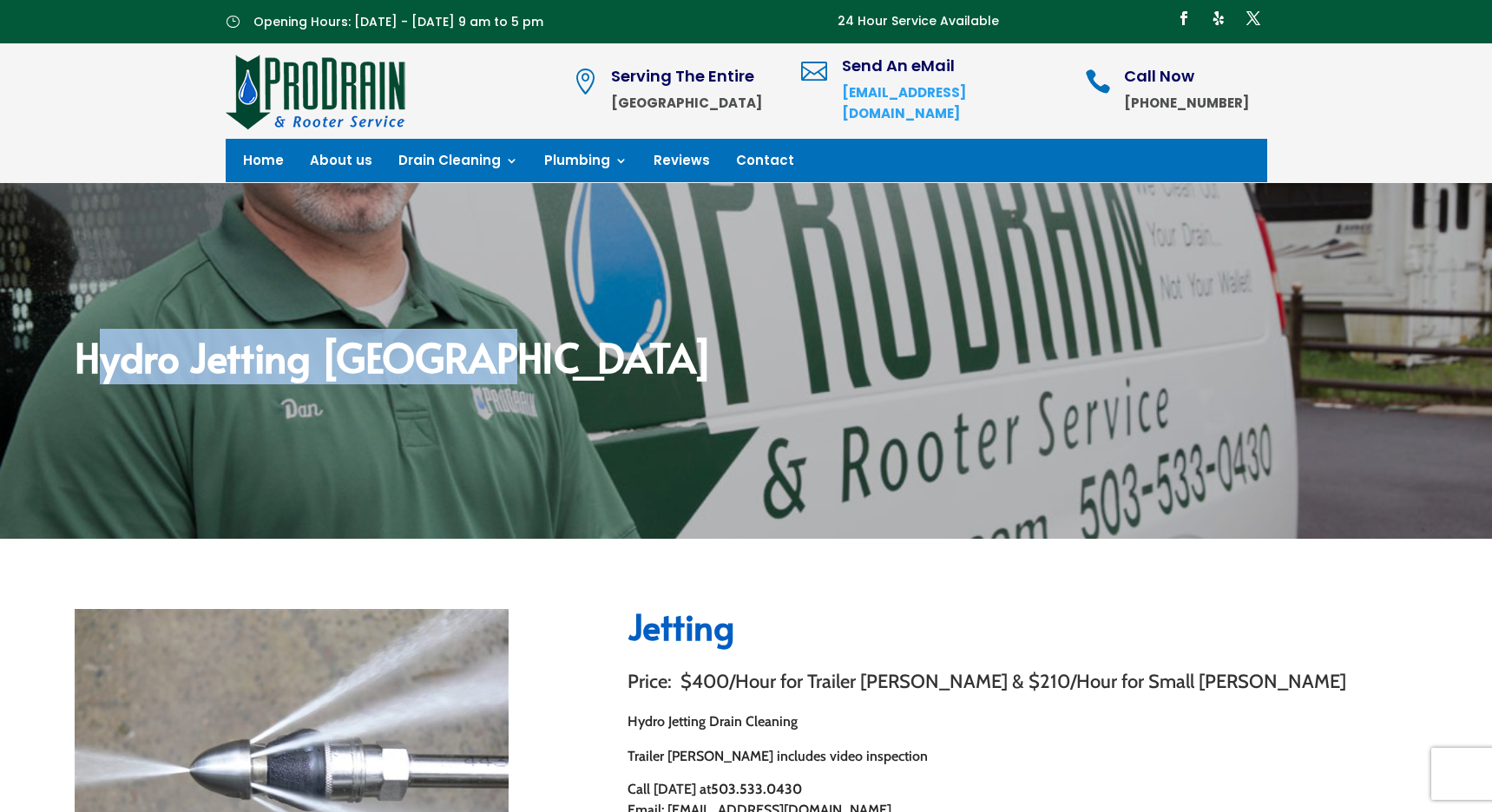
drag, startPoint x: 473, startPoint y: 364, endPoint x: 102, endPoint y: 360, distance: 371.0
click at [102, 360] on h2 "Hydro Jetting [GEOGRAPHIC_DATA]" at bounding box center [746, 361] width 1343 height 49
click at [96, 360] on h2 "Hydro Jetting [GEOGRAPHIC_DATA]" at bounding box center [746, 361] width 1343 height 49
drag, startPoint x: 73, startPoint y: 356, endPoint x: 476, endPoint y: 363, distance: 403.1
click at [491, 363] on div "Hydro Jetting [GEOGRAPHIC_DATA]" at bounding box center [746, 360] width 1492 height 356
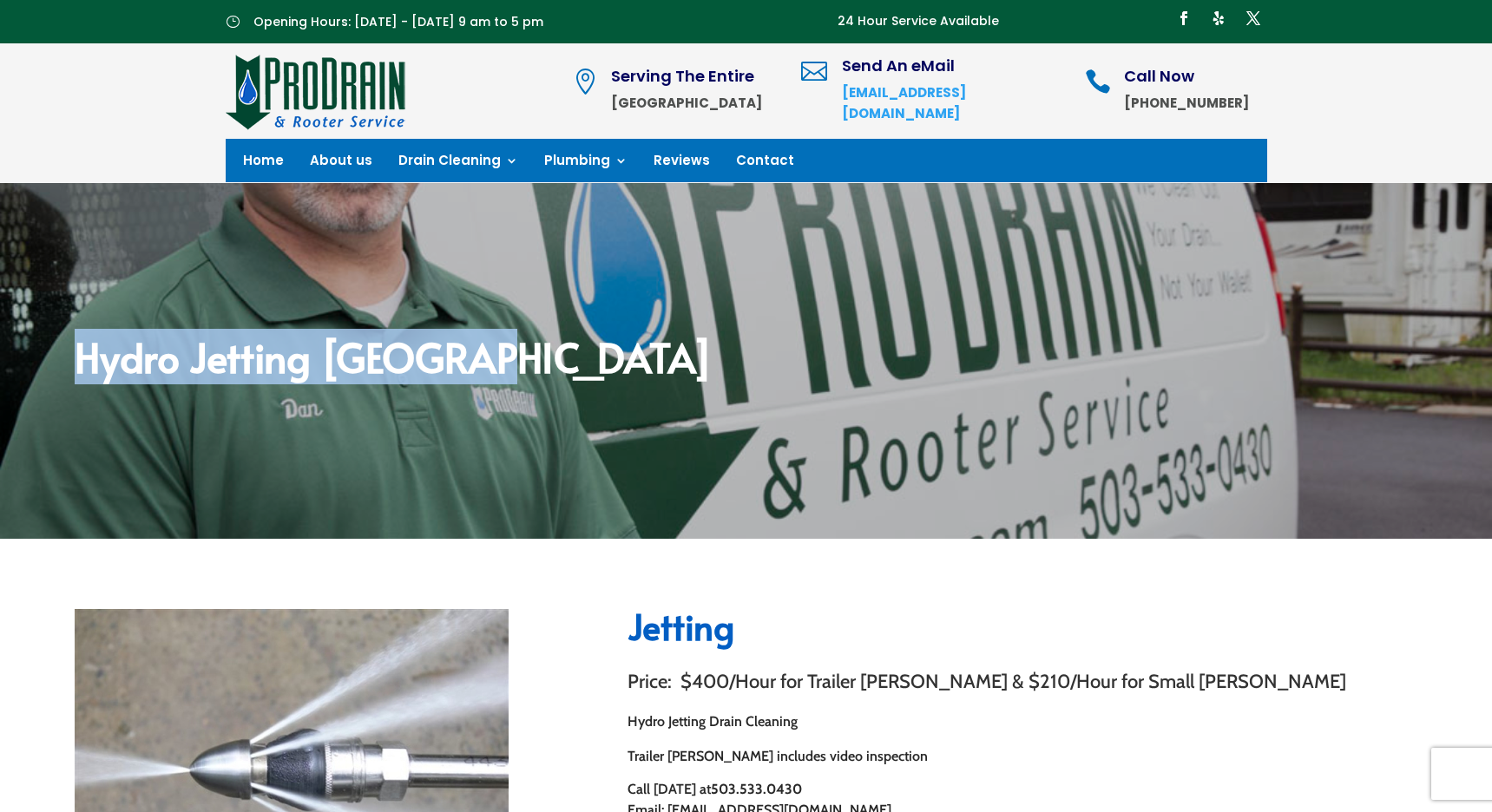
click at [476, 362] on h2 "Hydro Jetting [GEOGRAPHIC_DATA]" at bounding box center [746, 361] width 1343 height 49
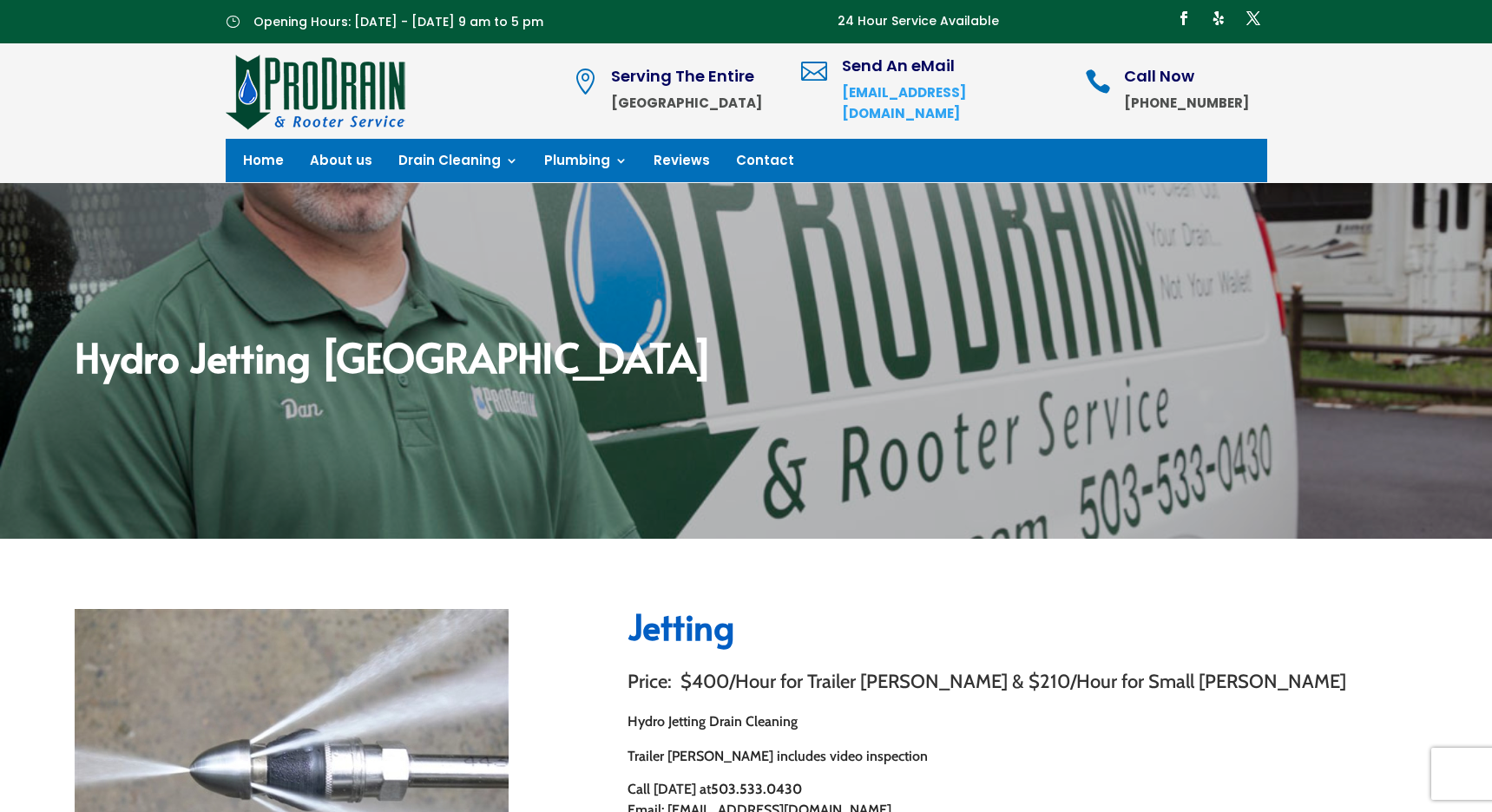
click at [473, 363] on h2 "Hydro Jetting [GEOGRAPHIC_DATA]" at bounding box center [746, 361] width 1343 height 49
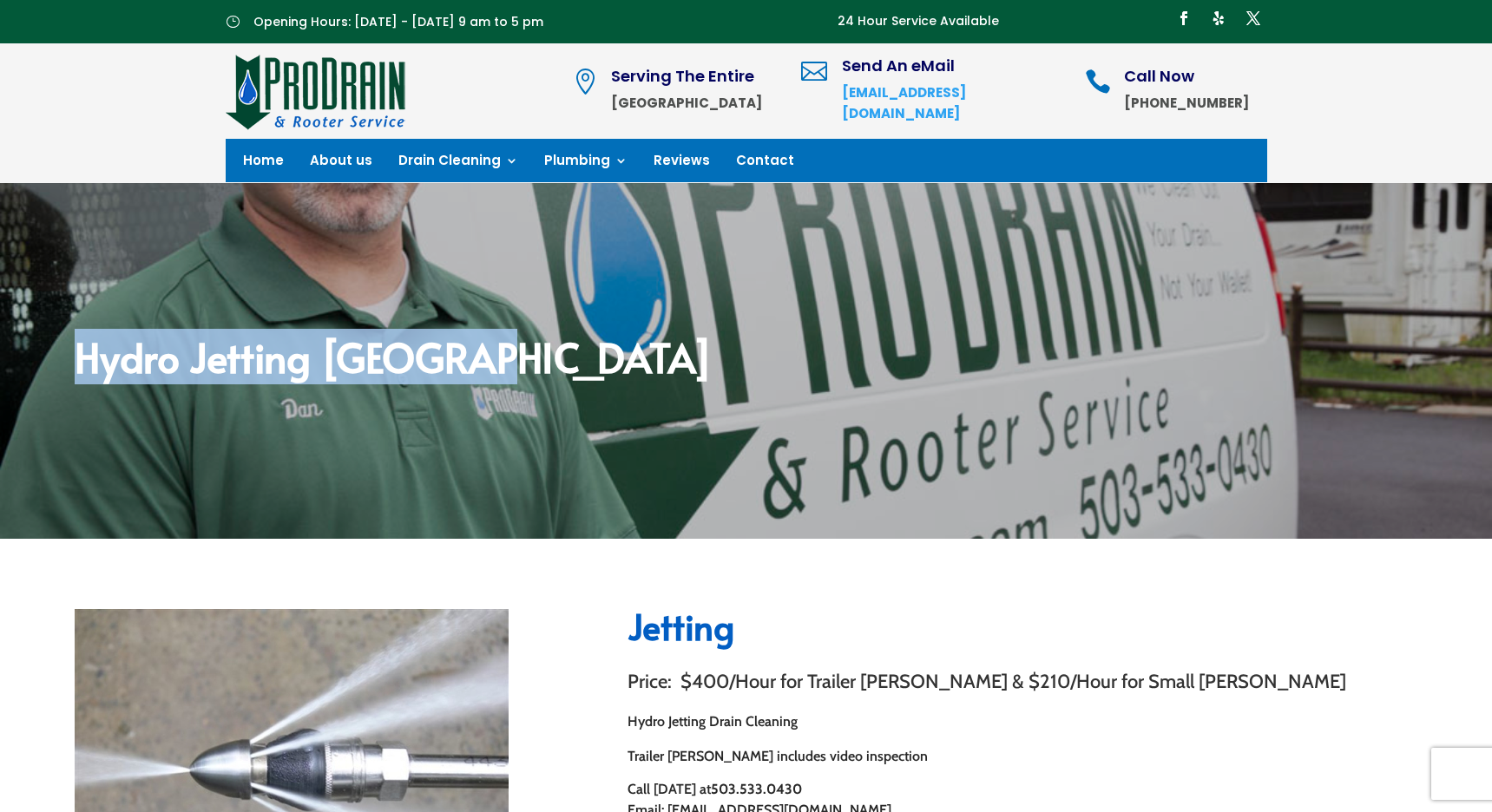
drag, startPoint x: 472, startPoint y: 363, endPoint x: 81, endPoint y: 364, distance: 391.0
click at [81, 364] on h2 "Hydro Jetting [GEOGRAPHIC_DATA]" at bounding box center [746, 361] width 1343 height 49
click at [130, 353] on h2 "Hydro Jetting [GEOGRAPHIC_DATA]" at bounding box center [746, 361] width 1343 height 49
